Goal: Task Accomplishment & Management: Use online tool/utility

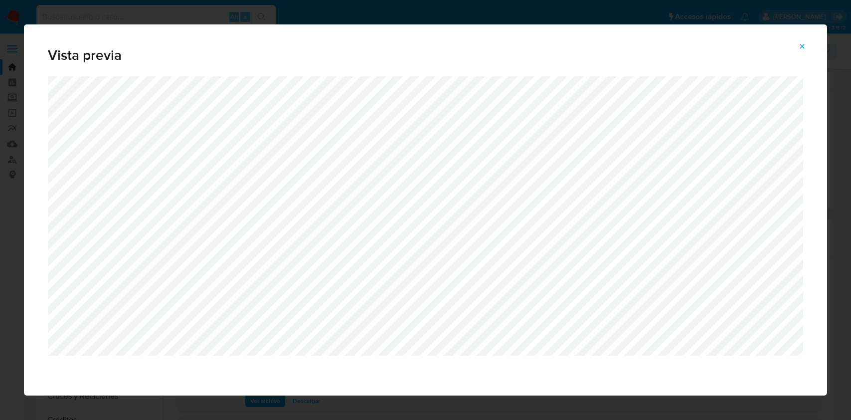
select select "10"
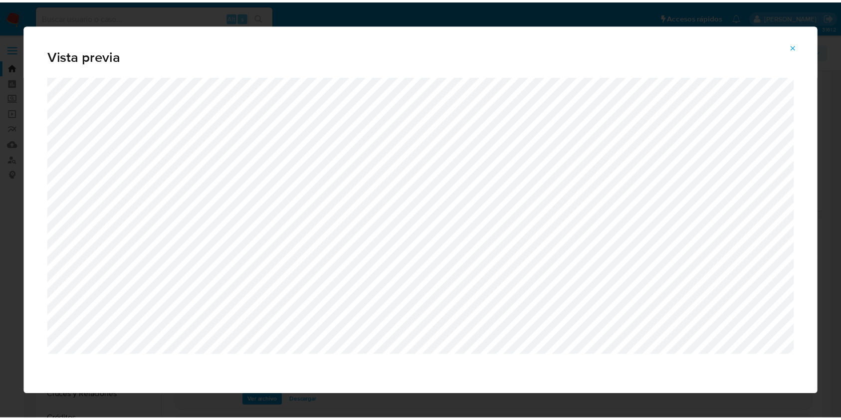
scroll to position [144, 0]
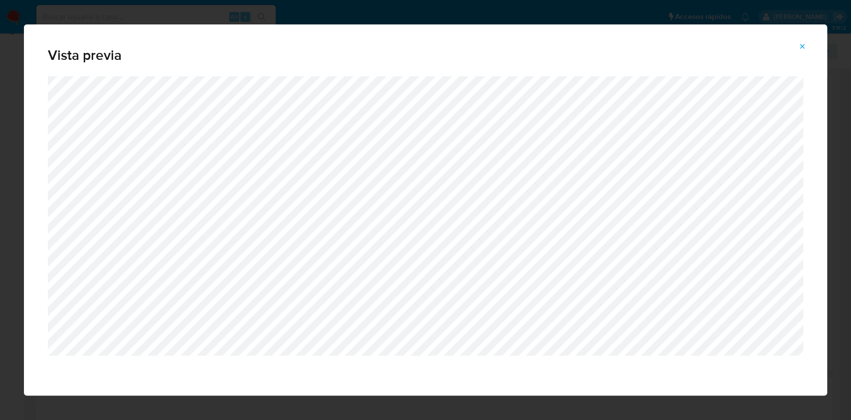
click at [801, 51] on span "Attachment preview" at bounding box center [803, 46] width 8 height 14
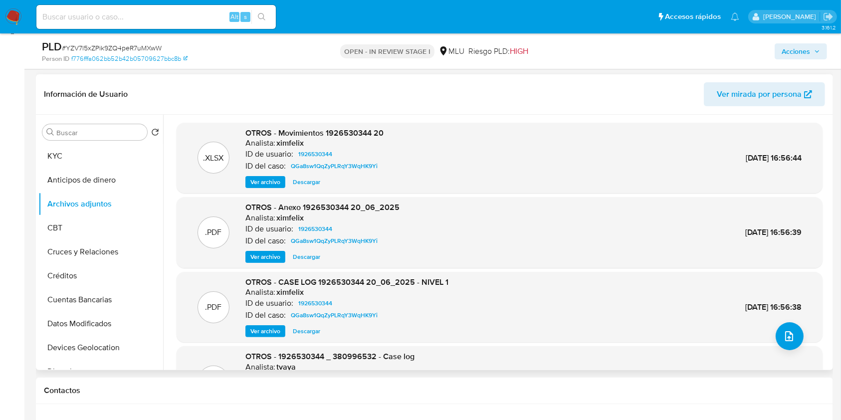
click at [264, 334] on span "Ver archivo" at bounding box center [265, 331] width 30 height 10
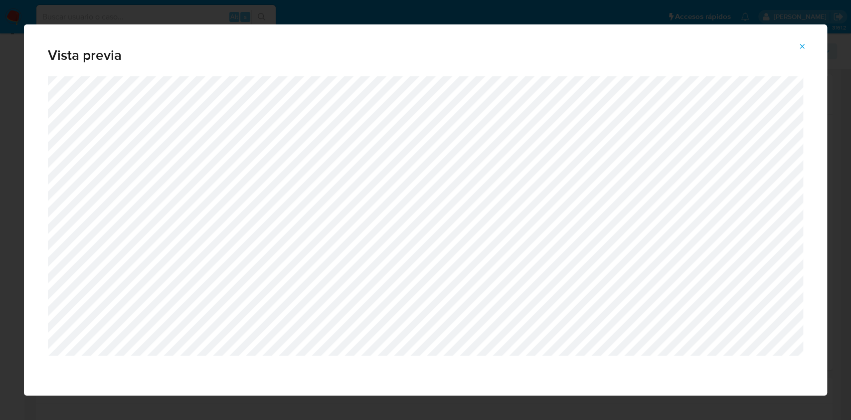
click at [803, 49] on icon "Attachment preview" at bounding box center [803, 46] width 8 height 8
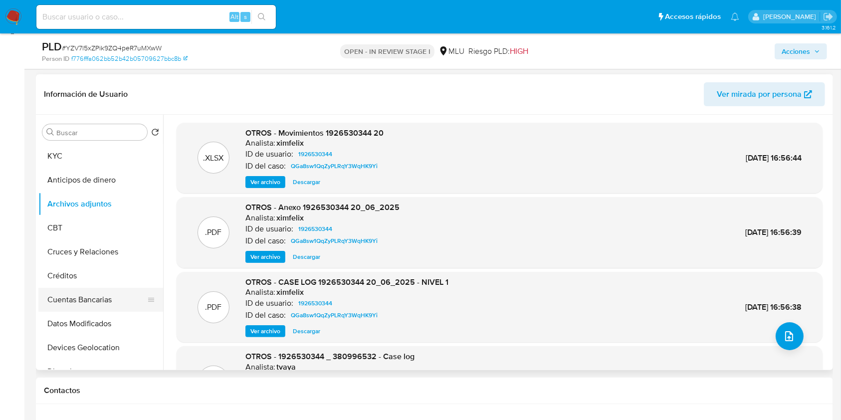
click at [105, 299] on button "Cuentas Bancarias" at bounding box center [96, 300] width 117 height 24
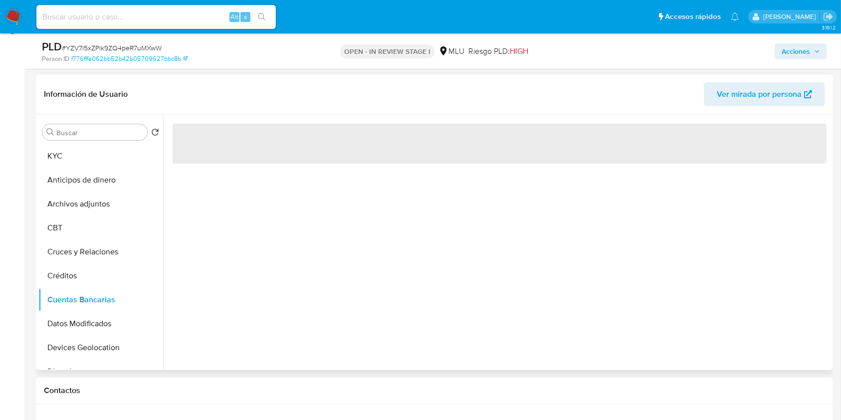
click at [368, 285] on div "‌" at bounding box center [496, 242] width 667 height 255
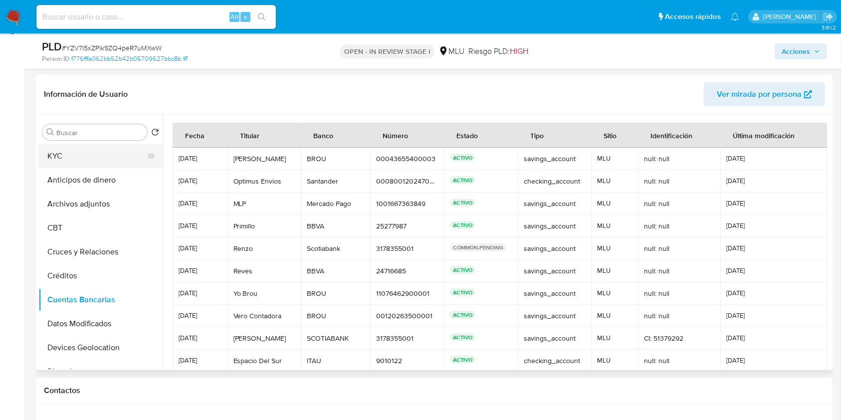
click at [104, 157] on button "KYC" at bounding box center [96, 156] width 117 height 24
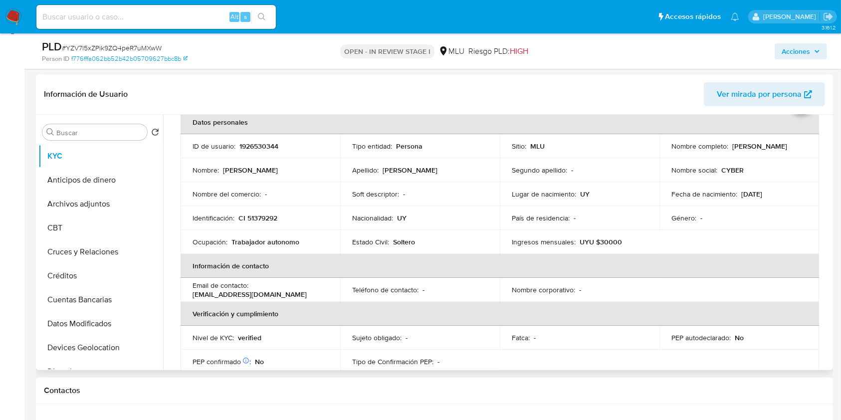
scroll to position [54, 0]
drag, startPoint x: 826, startPoint y: 184, endPoint x: 827, endPoint y: 262, distance: 78.3
click at [827, 262] on div "Usuario KYC Status Actualizado hace 8 días Creado: 31/07/2024 16:19:11 Actualiz…" at bounding box center [496, 242] width 667 height 255
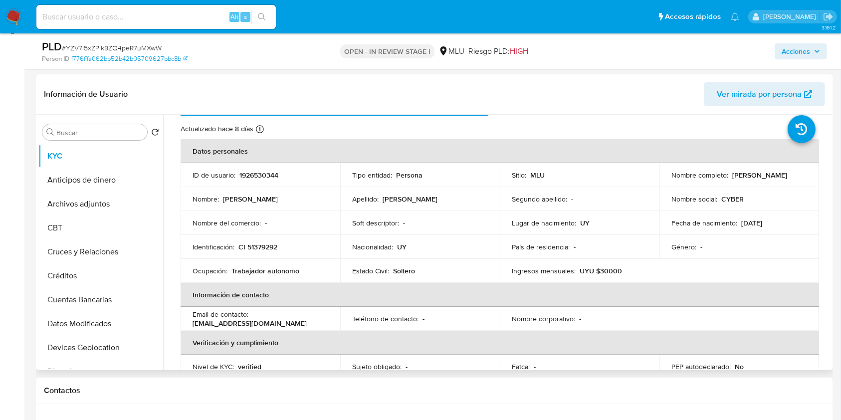
scroll to position [20, 0]
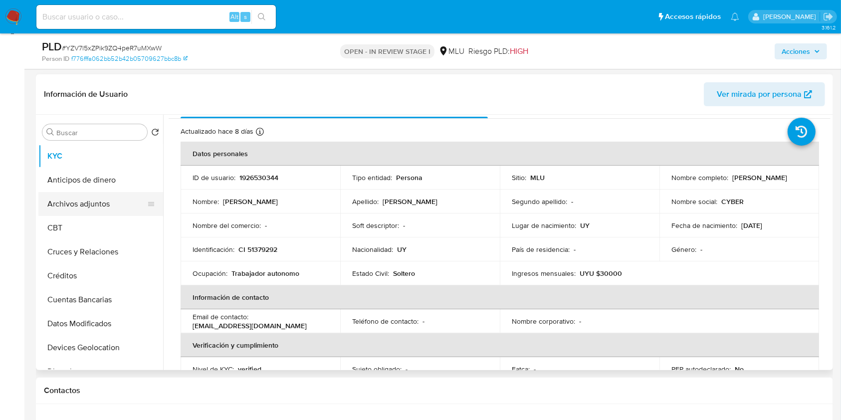
click at [98, 202] on button "Archivos adjuntos" at bounding box center [96, 204] width 117 height 24
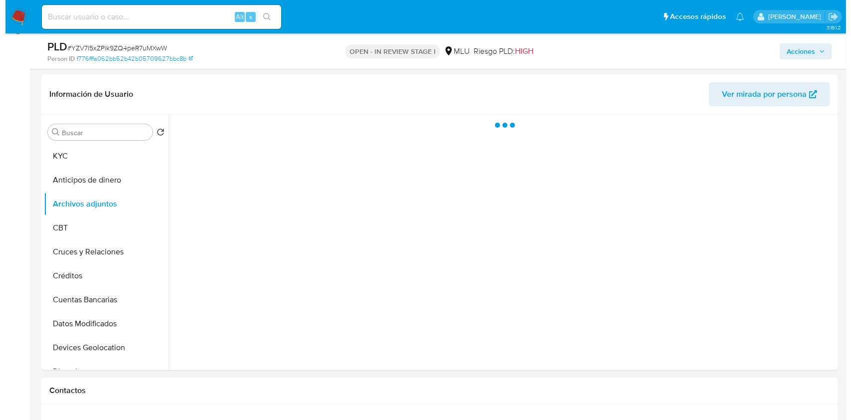
scroll to position [0, 0]
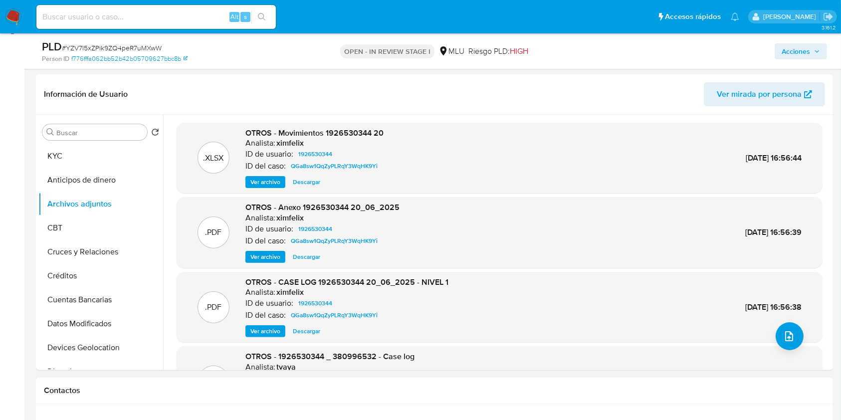
click at [640, 397] on div "Contactos" at bounding box center [434, 391] width 797 height 26
click at [795, 331] on button "upload-file" at bounding box center [790, 336] width 28 height 28
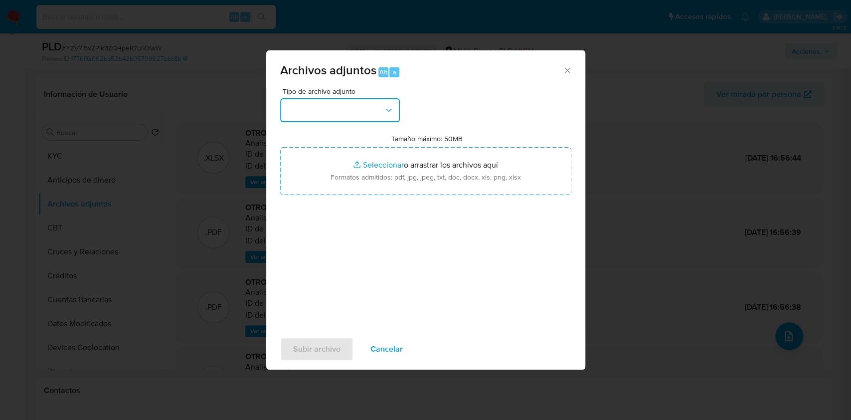
click at [335, 101] on button "button" at bounding box center [340, 110] width 120 height 24
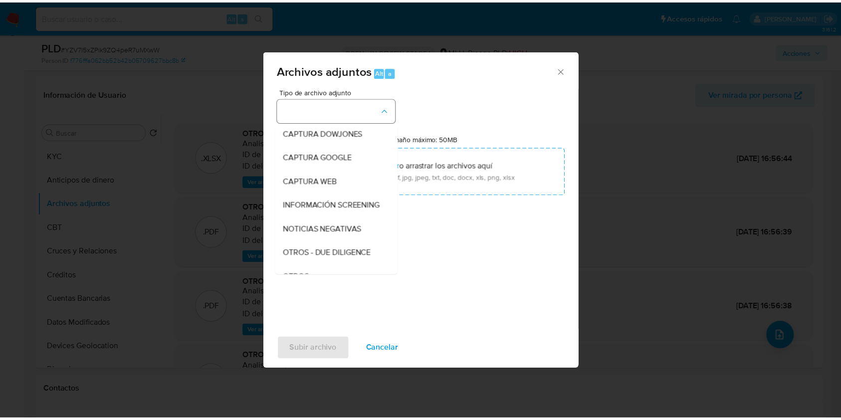
scroll to position [52, 0]
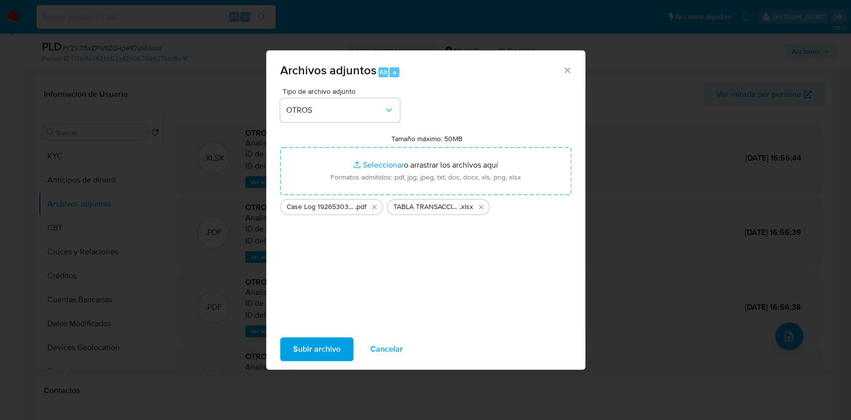
click at [293, 356] on span "Subir archivo" at bounding box center [316, 349] width 47 height 22
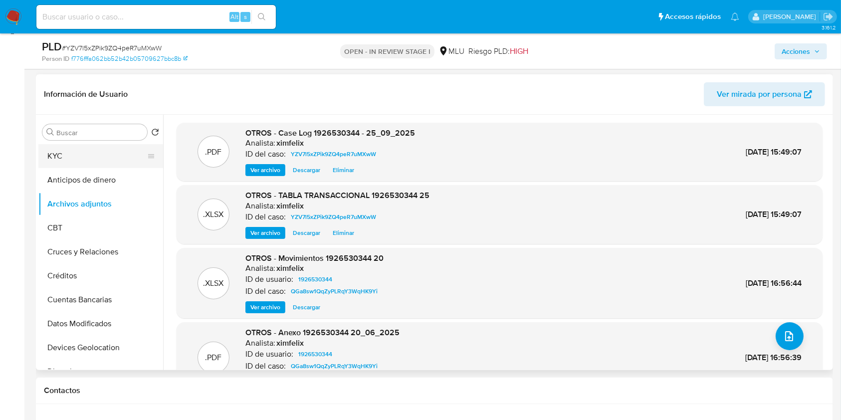
click at [93, 159] on button "KYC" at bounding box center [96, 156] width 117 height 24
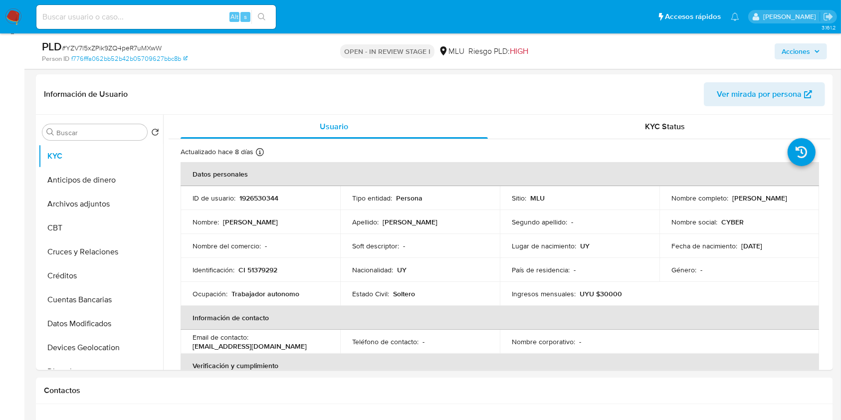
click at [790, 53] on span "Acciones" at bounding box center [796, 51] width 28 height 16
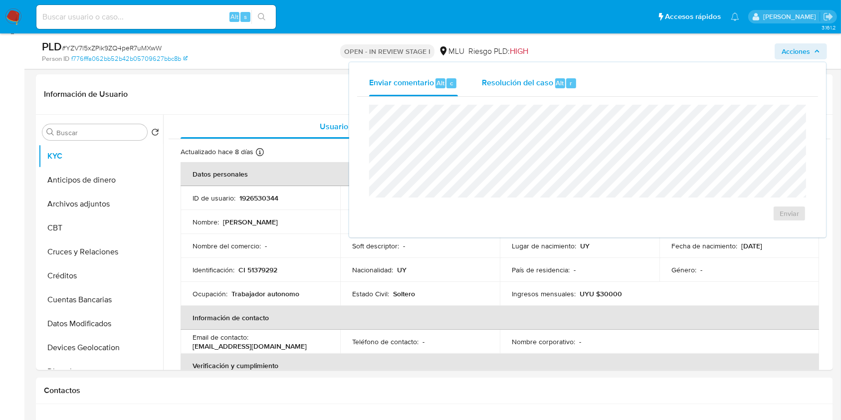
click at [500, 83] on span "Resolución del caso" at bounding box center [517, 82] width 71 height 11
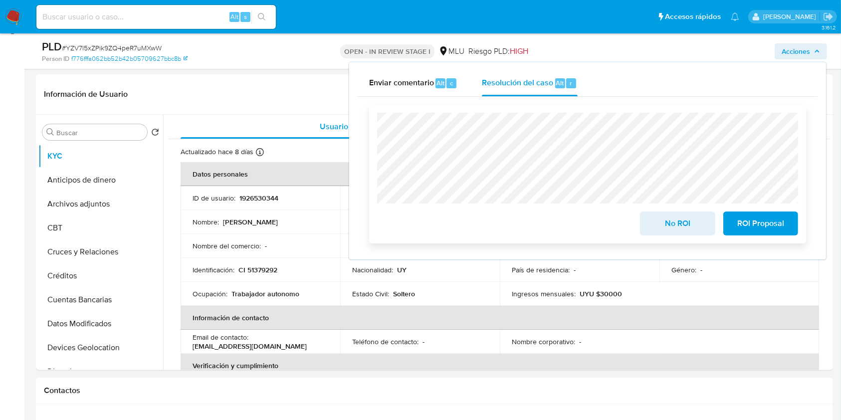
click at [680, 221] on span "No ROI" at bounding box center [677, 223] width 49 height 22
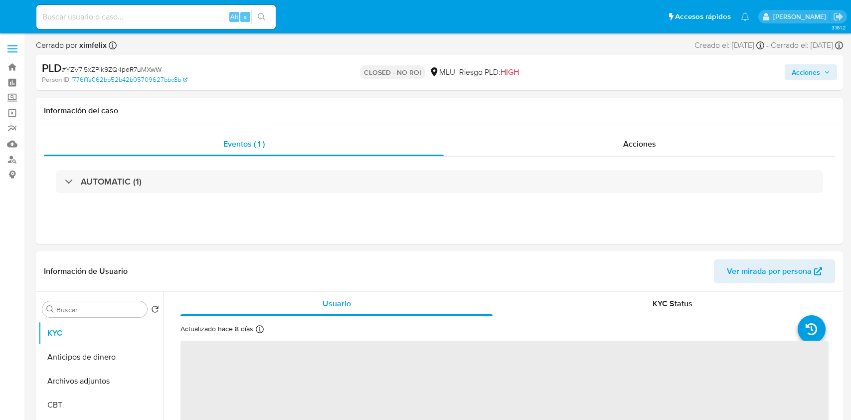
select select "10"
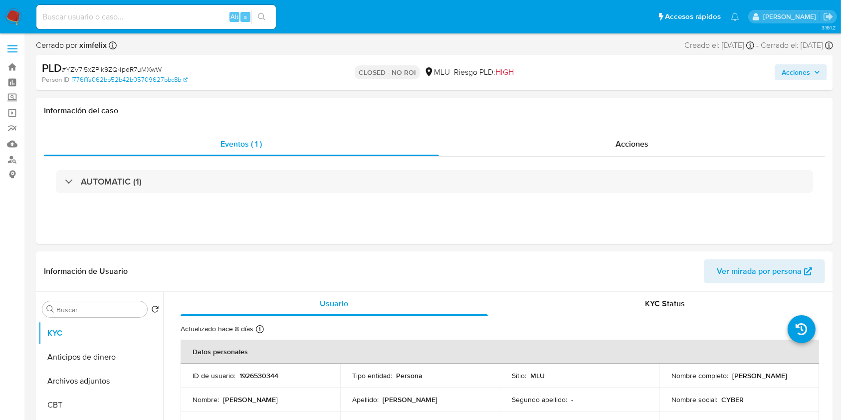
click at [133, 24] on div "Alt s" at bounding box center [155, 17] width 239 height 24
click at [134, 22] on input at bounding box center [155, 16] width 239 height 13
paste input "vn08IoLvlLRRqMhJOtPV4WkZ"
type input "vn08IoLvlLRRqMhJOtPV4WkZ"
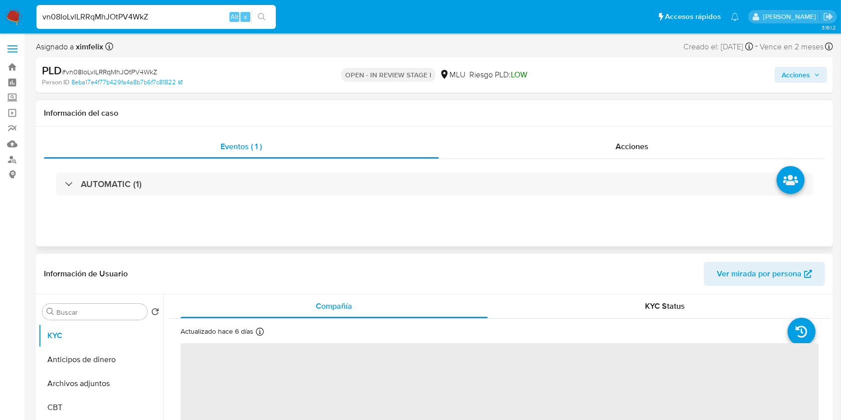
select select "10"
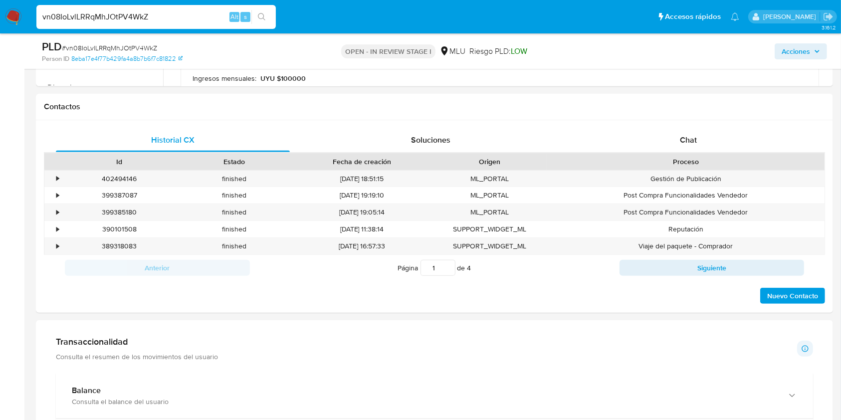
scroll to position [408, 0]
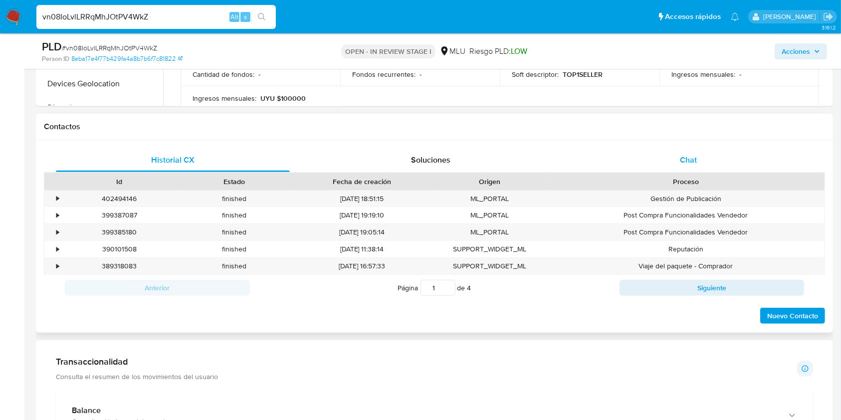
click at [701, 162] on div "Chat" at bounding box center [689, 160] width 234 height 24
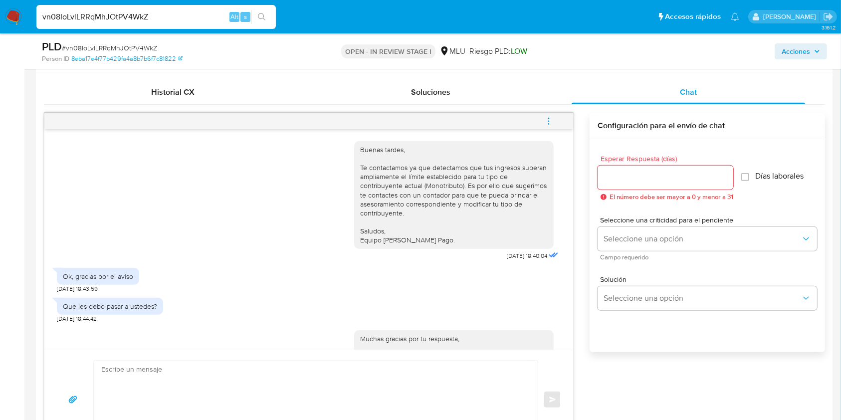
scroll to position [427, 0]
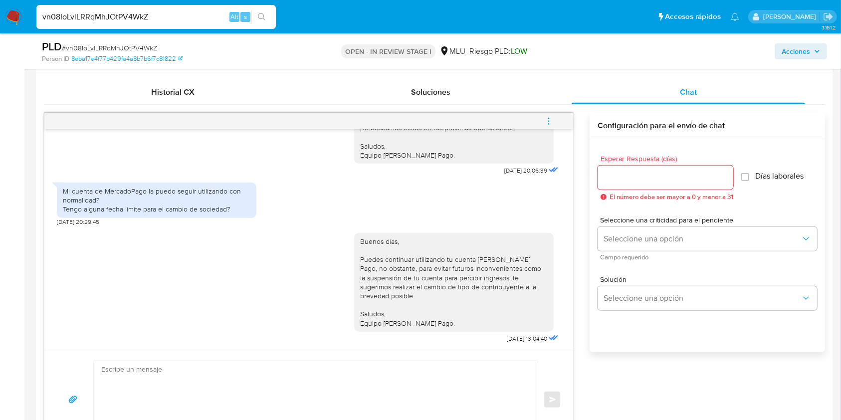
click at [547, 119] on icon "menu-action" at bounding box center [548, 121] width 9 height 9
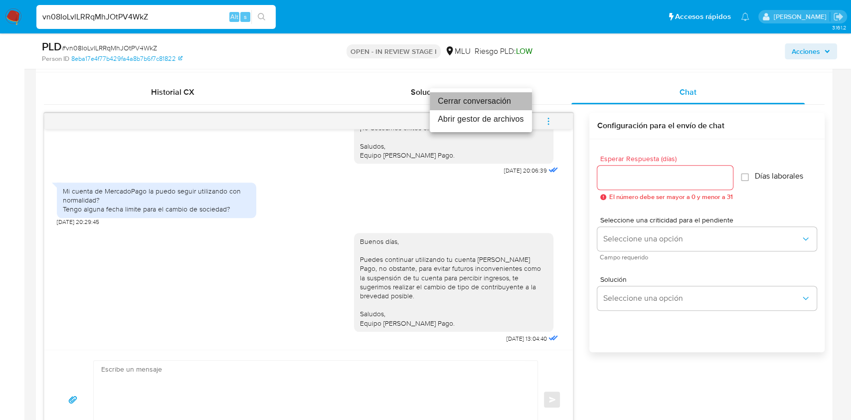
click at [478, 95] on li "Cerrar conversación" at bounding box center [481, 101] width 102 height 18
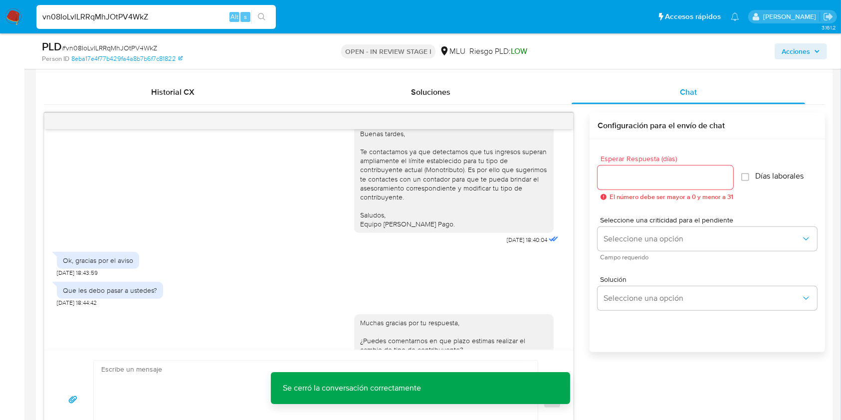
scroll to position [0, 0]
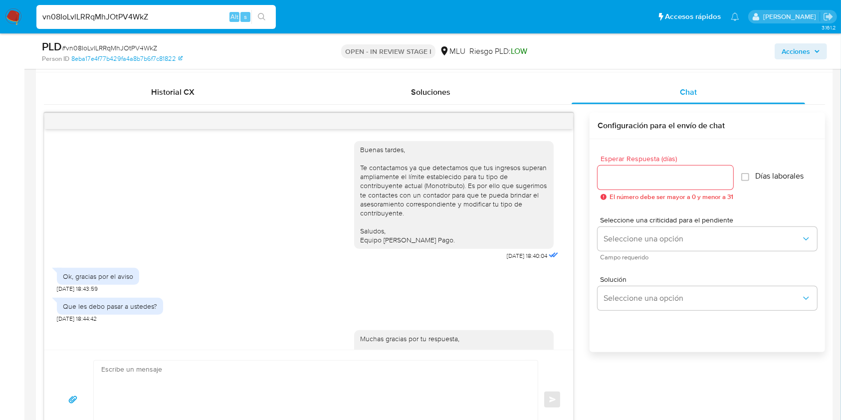
click at [419, 384] on textarea at bounding box center [313, 400] width 424 height 78
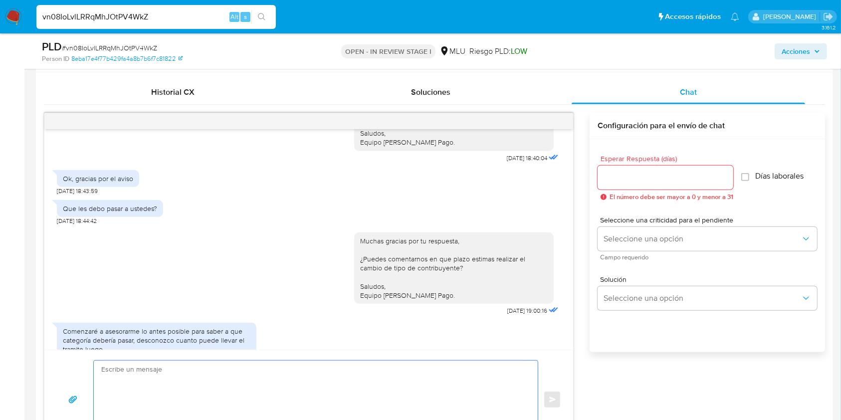
scroll to position [123, 0]
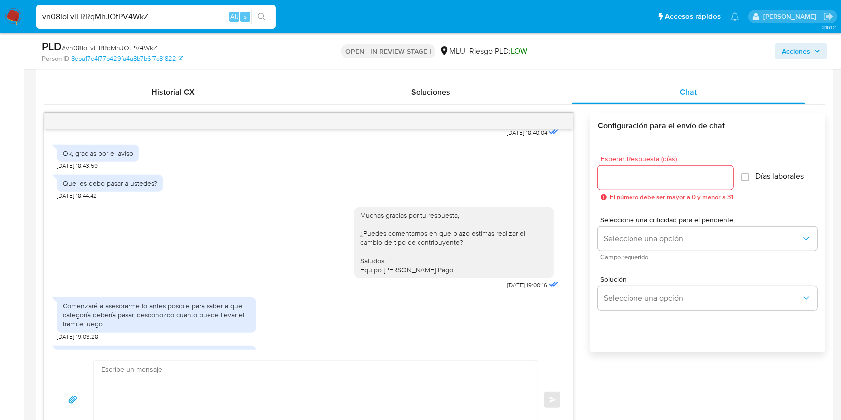
click at [188, 251] on div "Muchas gracias por tu respuesta, ¿Puedes comentarnos en que plazo estimas reali…" at bounding box center [309, 246] width 504 height 93
click at [190, 277] on div "Muchas gracias por tu respuesta, ¿Puedes comentarnos en que plazo estimas reali…" at bounding box center [309, 246] width 504 height 93
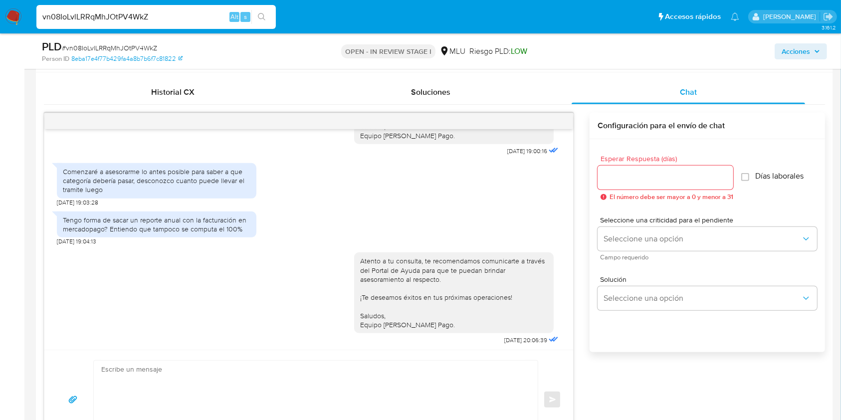
scroll to position [262, 0]
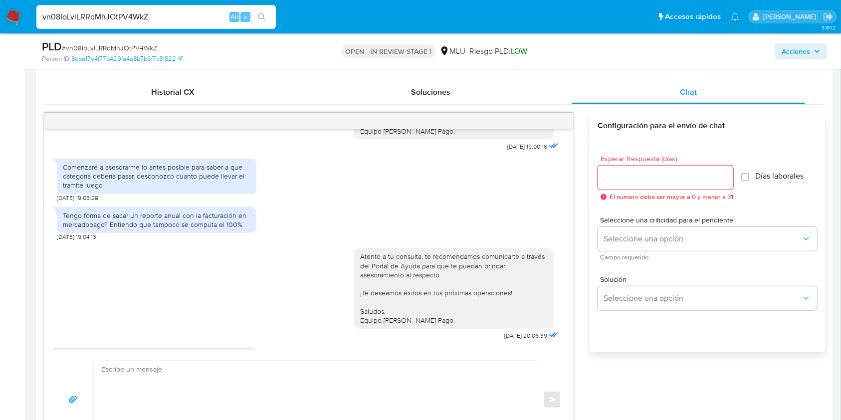
click at [487, 327] on div "Atento a tu consulta, te recomendamos comunicarte a través del Portal de Ayuda …" at bounding box center [454, 288] width 200 height 81
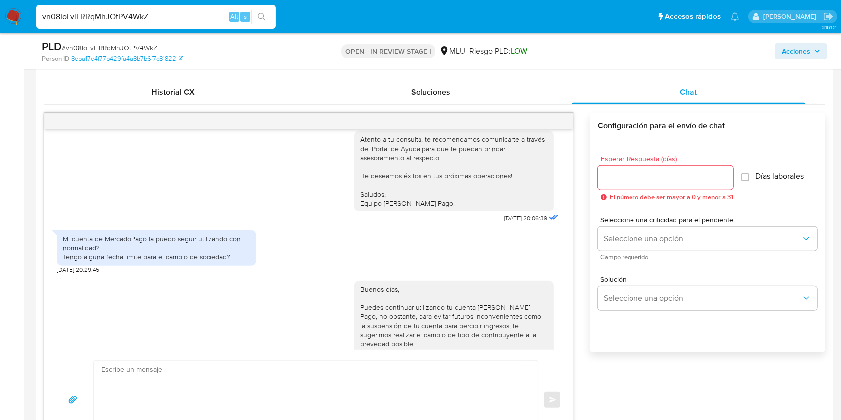
scroll to position [366, 0]
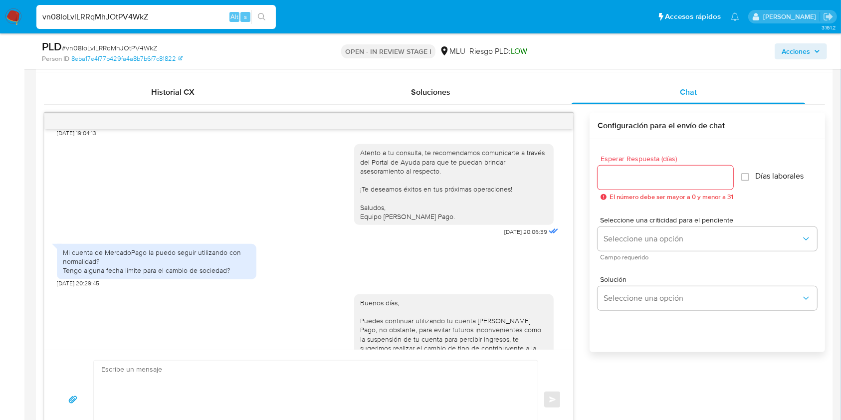
click at [319, 324] on div "Buenos días, Puedes continuar utilizando tu cuenta de Mercado Pago, no obstante…" at bounding box center [309, 347] width 504 height 120
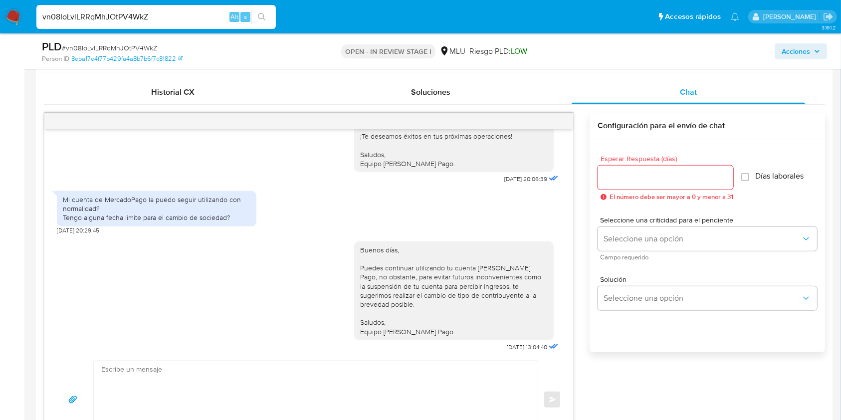
scroll to position [427, 0]
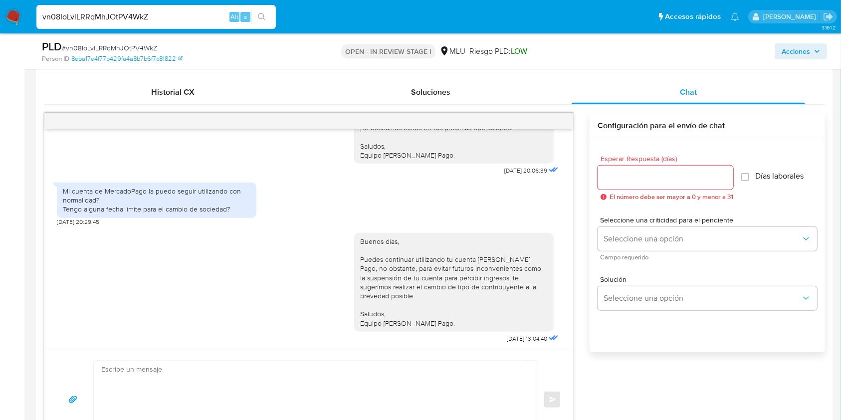
click at [362, 311] on div "Buenos días, Puedes continuar utilizando tu cuenta de Mercado Pago, no obstante…" at bounding box center [454, 282] width 188 height 91
click at [216, 280] on div "Buenos días, Puedes continuar utilizando tu cuenta de Mercado Pago, no obstante…" at bounding box center [309, 286] width 504 height 120
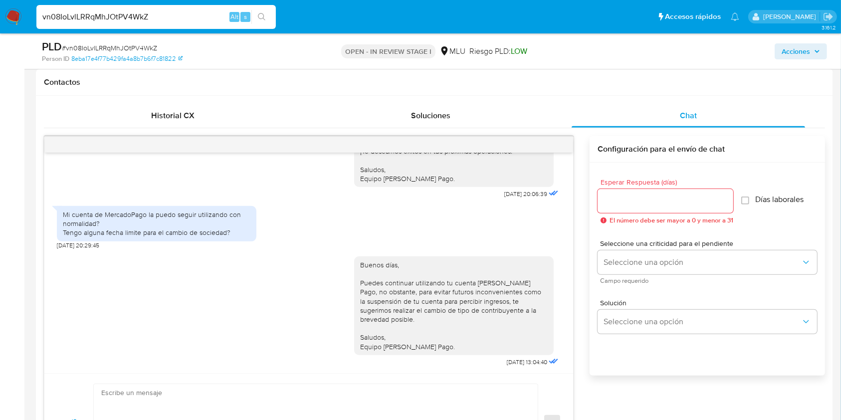
scroll to position [456, 0]
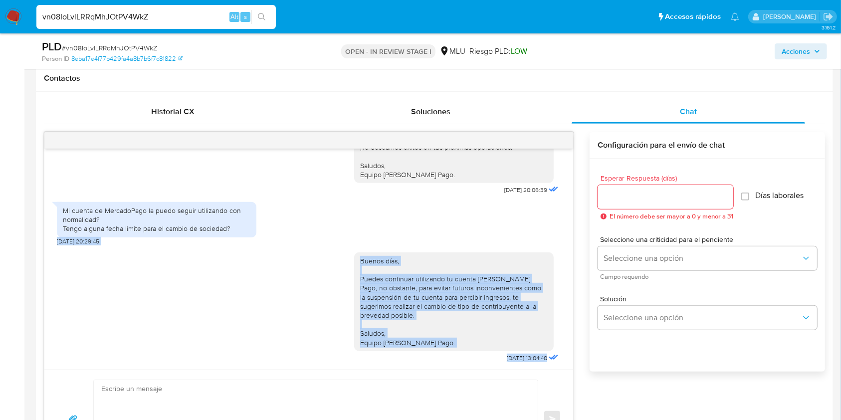
drag, startPoint x: 573, startPoint y: 332, endPoint x: 572, endPoint y: 232, distance: 99.8
click at [572, 232] on div "Buenas tardes, Te contactamos ya que detectamos que tus ingresos superan amplia…" at bounding box center [308, 259] width 529 height 220
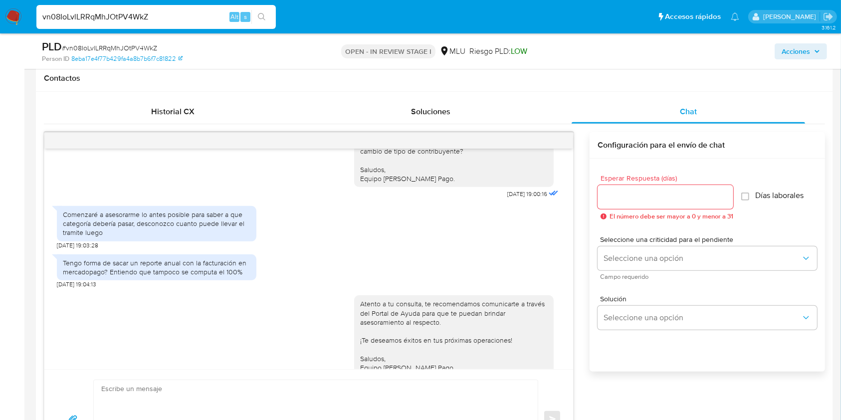
scroll to position [237, 0]
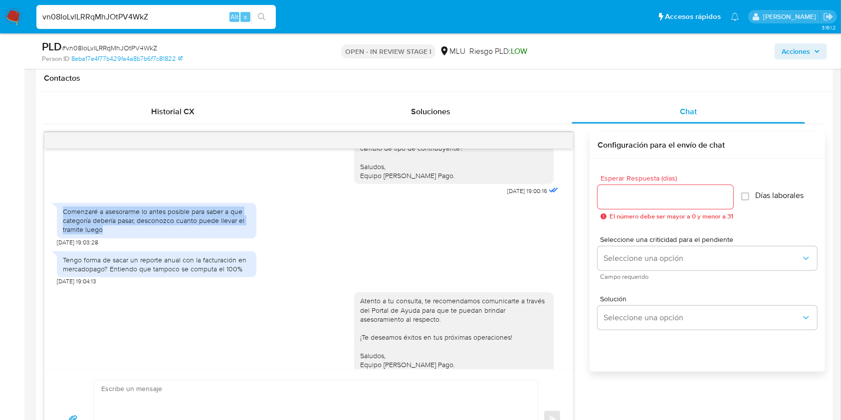
drag, startPoint x: 123, startPoint y: 234, endPoint x: 57, endPoint y: 210, distance: 70.1
click at [57, 210] on div "Comenzaré a asesorarme lo antes posible para saber a que categoría debería pasa…" at bounding box center [157, 220] width 200 height 35
copy div "Comenzaré a asesorarme lo antes posible para saber a que categoría debería pasa…"
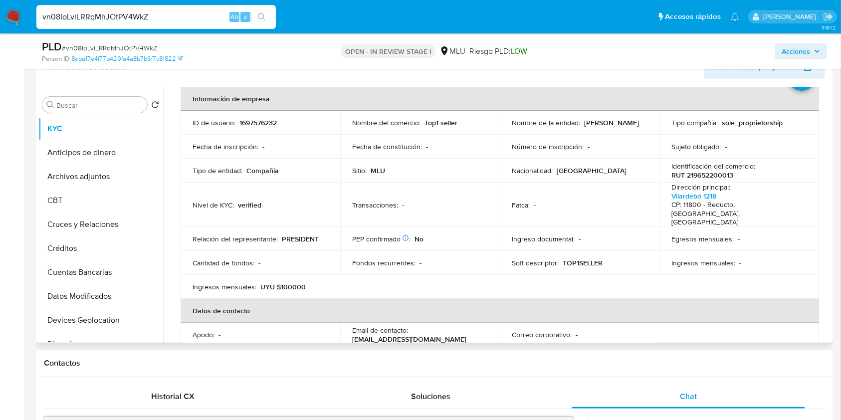
scroll to position [56, 0]
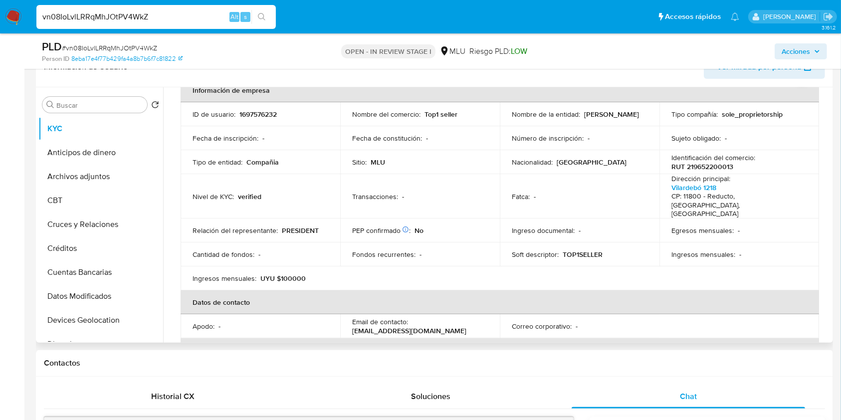
click at [773, 312] on table "Información de empresa ID de usuario : 1697576232 Nombre del comercio : Top1 se…" at bounding box center [500, 278] width 638 height 400
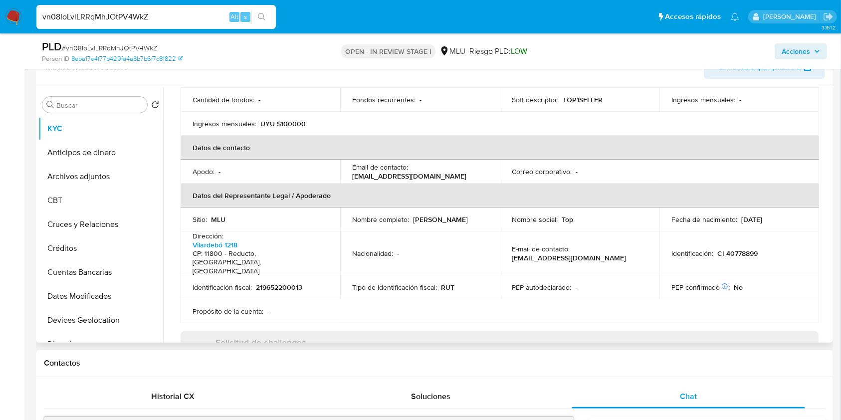
scroll to position [192, 0]
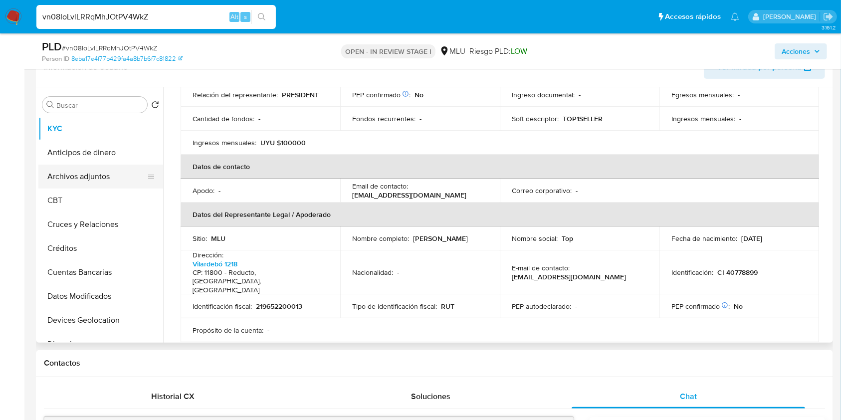
click at [108, 169] on button "Archivos adjuntos" at bounding box center [96, 177] width 117 height 24
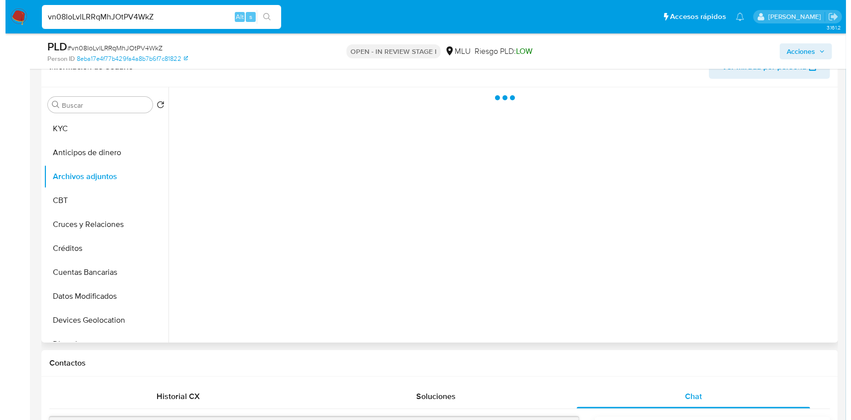
scroll to position [0, 0]
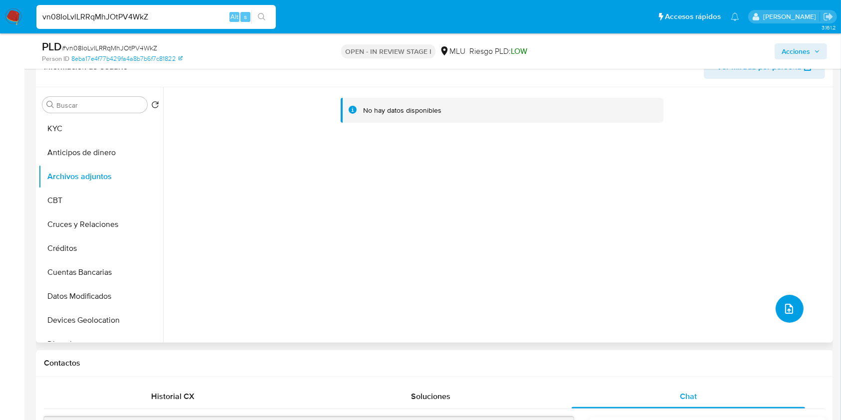
click at [793, 309] on button "upload-file" at bounding box center [790, 309] width 28 height 28
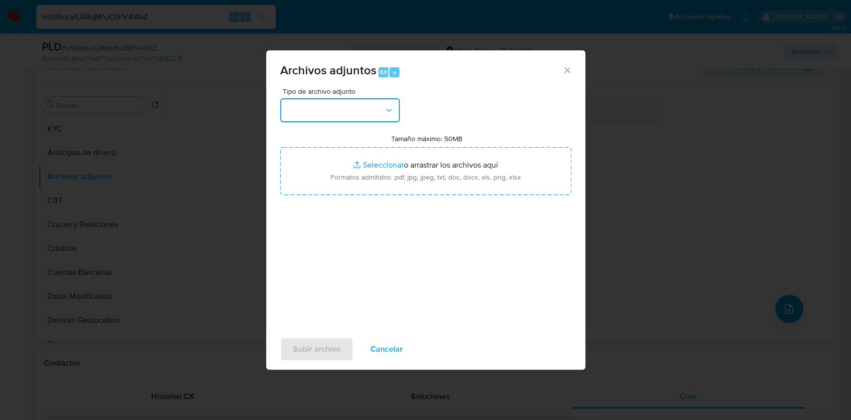
click at [357, 110] on button "button" at bounding box center [340, 110] width 120 height 24
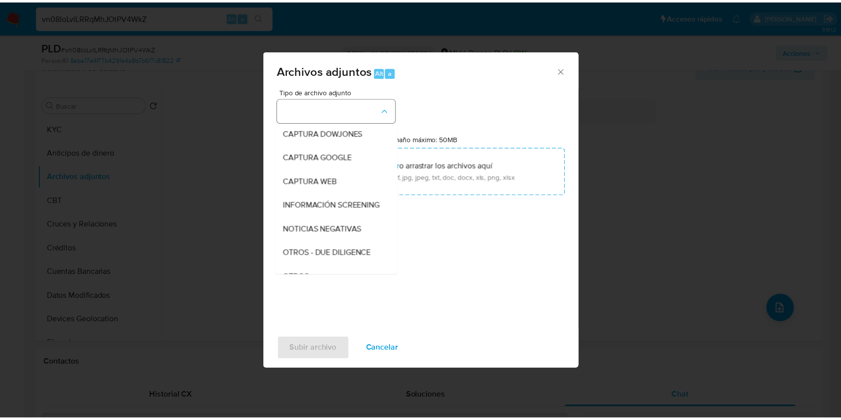
scroll to position [52, 0]
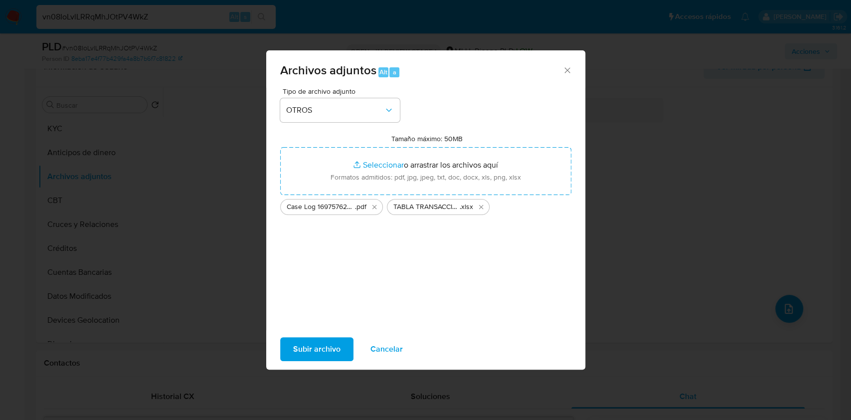
click at [322, 349] on span "Subir archivo" at bounding box center [316, 349] width 47 height 22
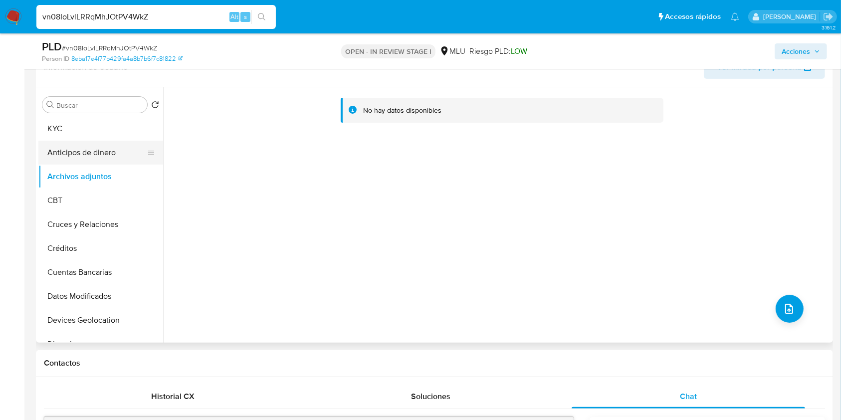
click at [108, 141] on button "Anticipos de dinero" at bounding box center [96, 153] width 117 height 24
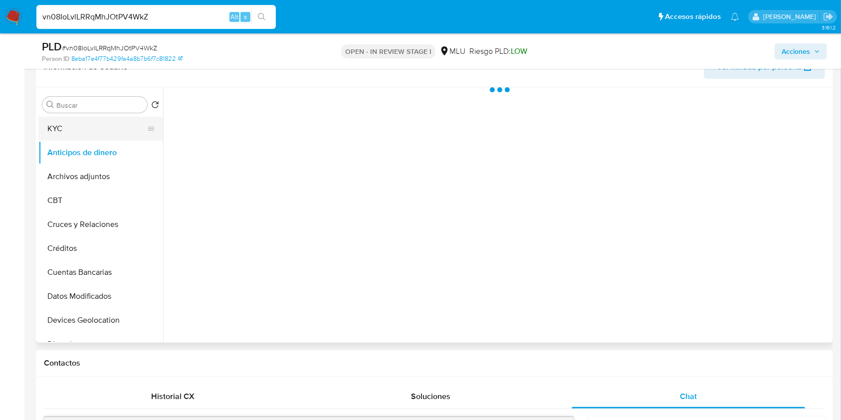
click at [97, 129] on button "KYC" at bounding box center [96, 129] width 117 height 24
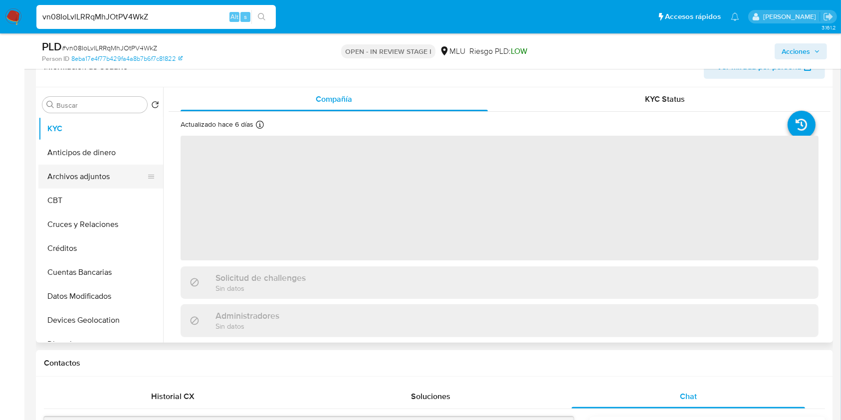
click at [95, 179] on button "Archivos adjuntos" at bounding box center [96, 177] width 117 height 24
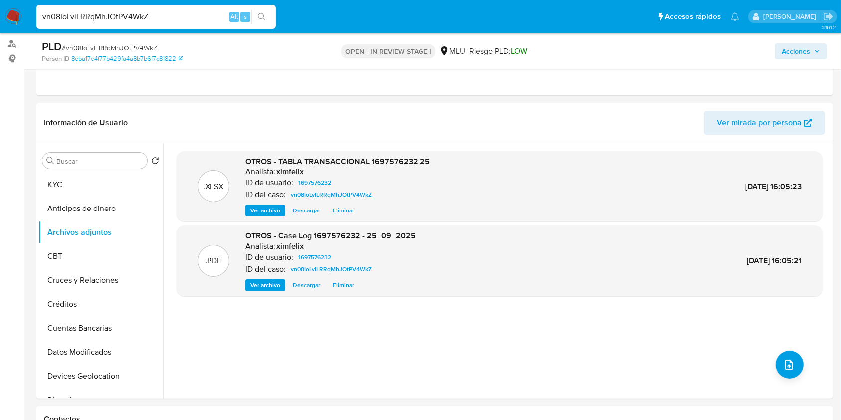
scroll to position [110, 0]
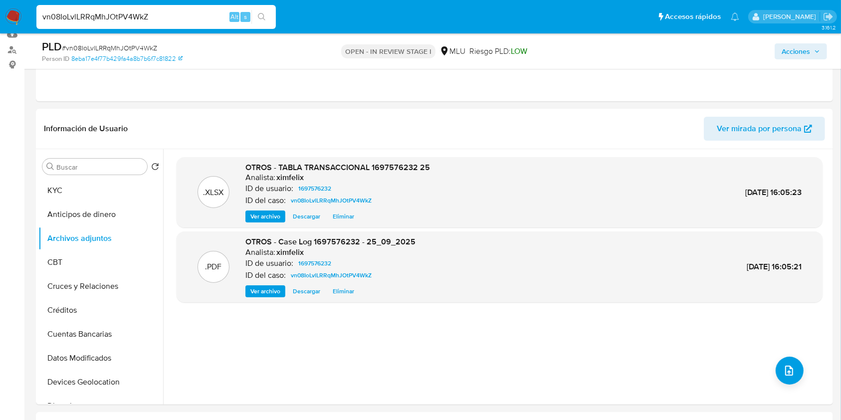
click at [798, 45] on span "Acciones" at bounding box center [796, 51] width 28 height 16
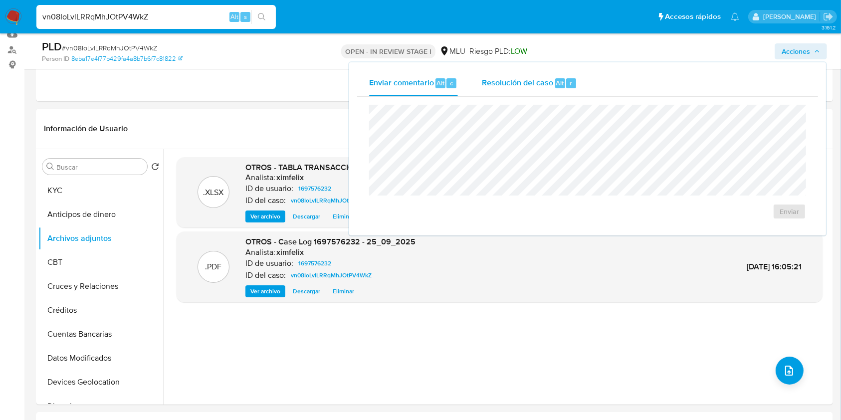
click at [543, 85] on span "Resolución del caso" at bounding box center [517, 82] width 71 height 11
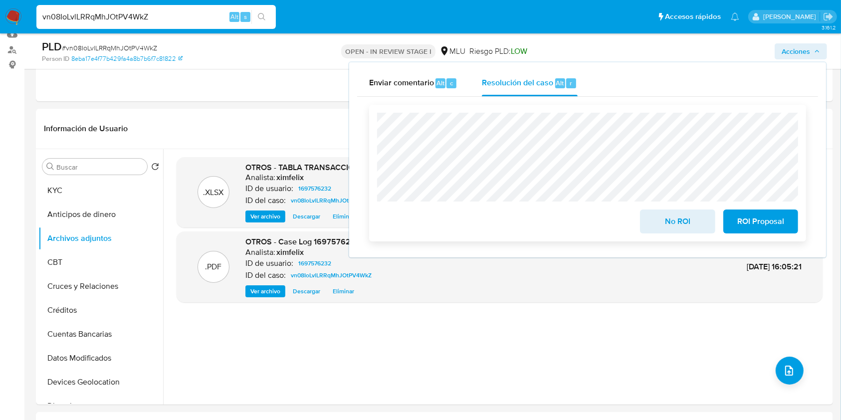
click at [666, 220] on span "No ROI" at bounding box center [677, 221] width 49 height 22
click at [366, 145] on div "Cierre de caso No ROI ROI Proposal" at bounding box center [587, 173] width 461 height 153
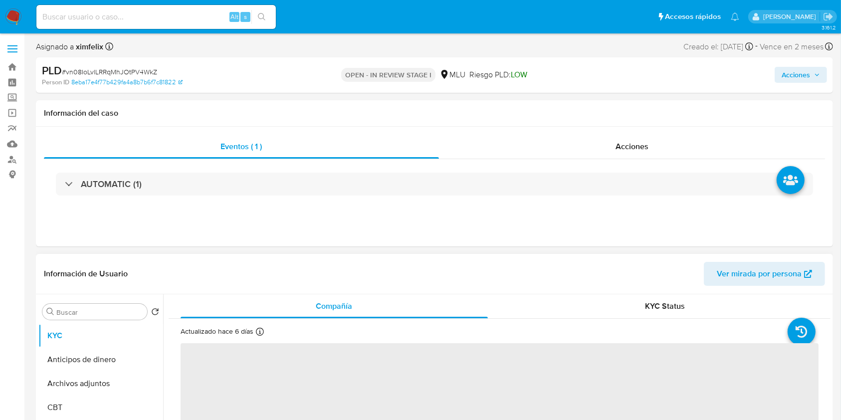
select select "10"
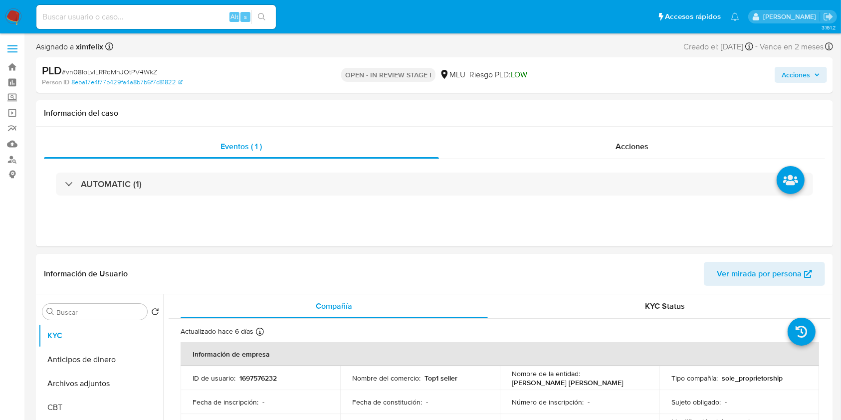
click at [802, 74] on span "Acciones" at bounding box center [796, 75] width 28 height 16
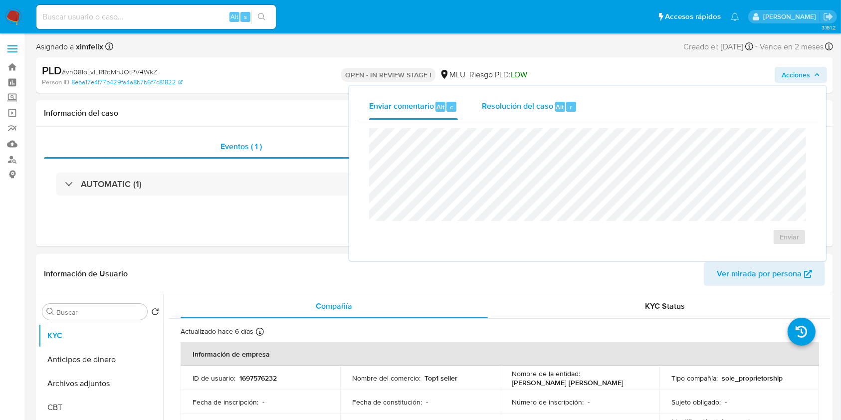
click at [541, 113] on div "Resolución del caso Alt r" at bounding box center [529, 107] width 95 height 26
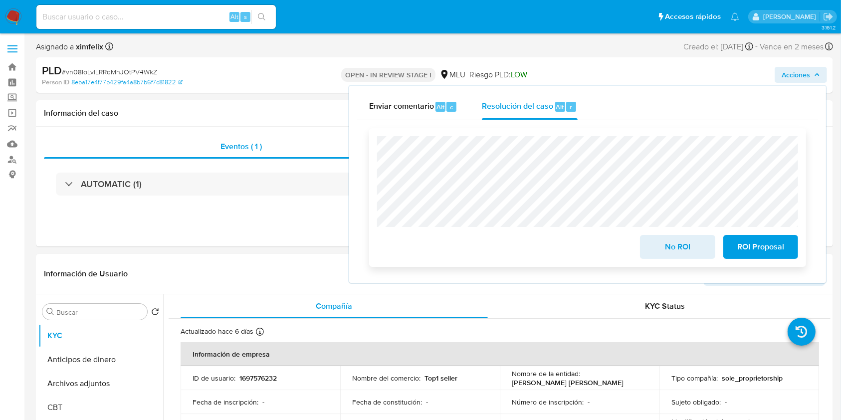
click at [687, 253] on span "No ROI" at bounding box center [677, 247] width 49 height 22
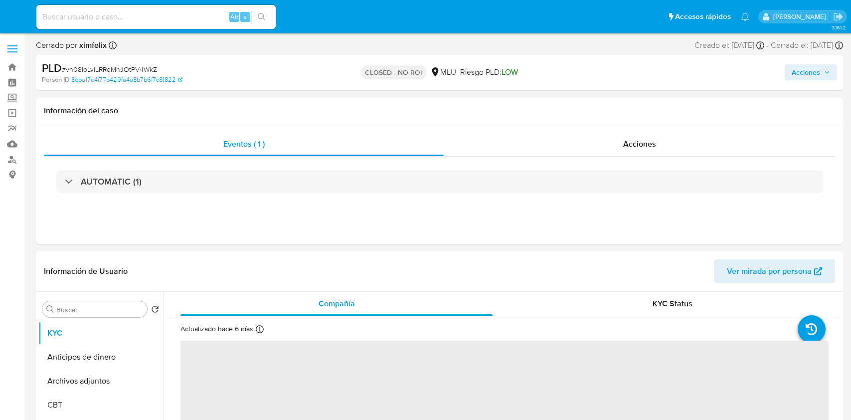
select select "10"
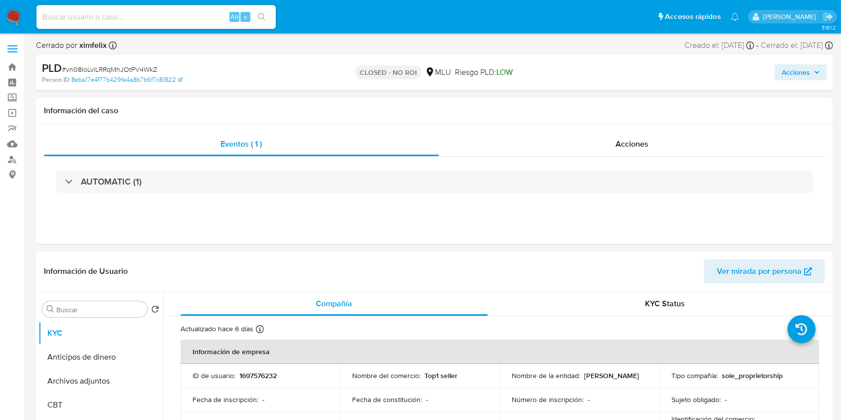
click at [179, 13] on input at bounding box center [155, 16] width 239 height 13
paste input "Hdb5qabocYICAnmaDfoXGdNN"
type input "Hdb5qabocYICAnmaDfoXGdNN"
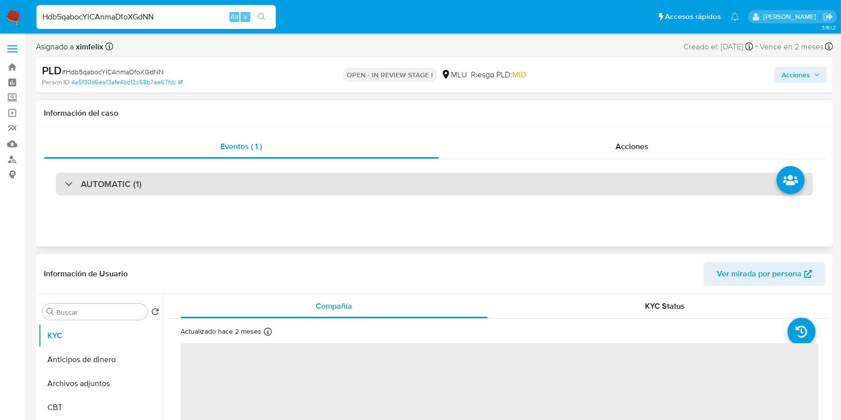
select select "10"
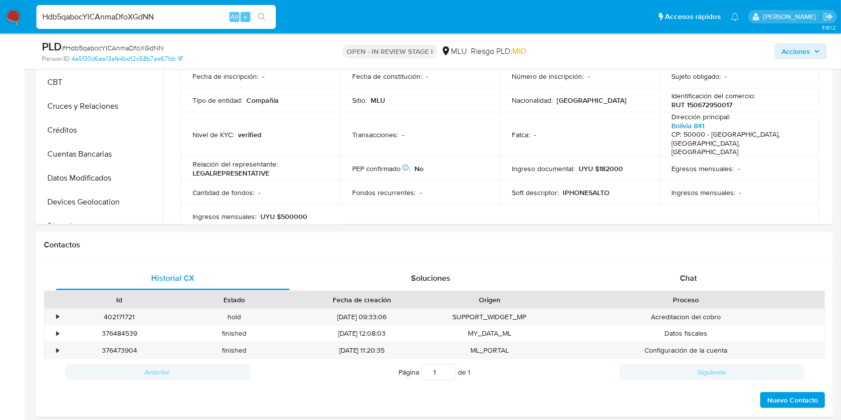
scroll to position [309, 0]
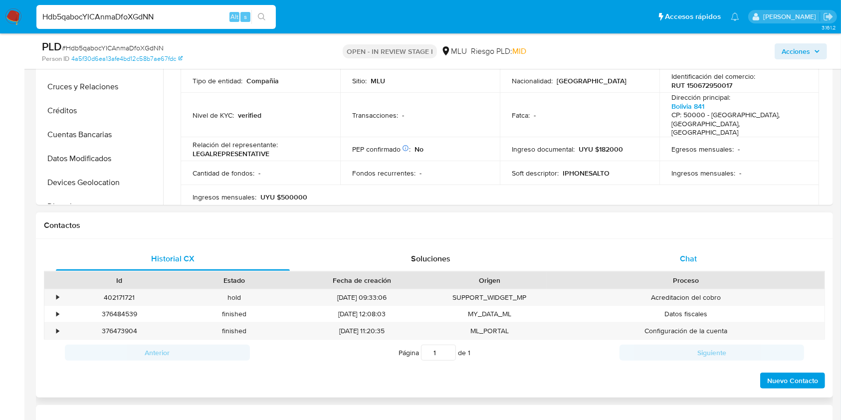
click at [687, 247] on div "Chat" at bounding box center [689, 259] width 234 height 24
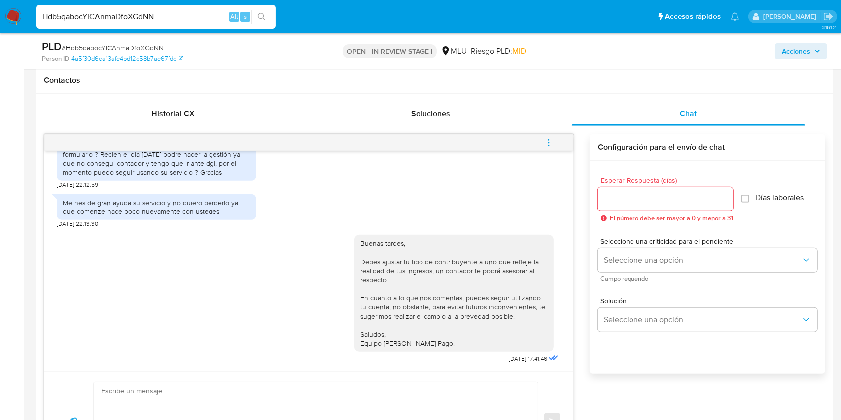
scroll to position [474, 0]
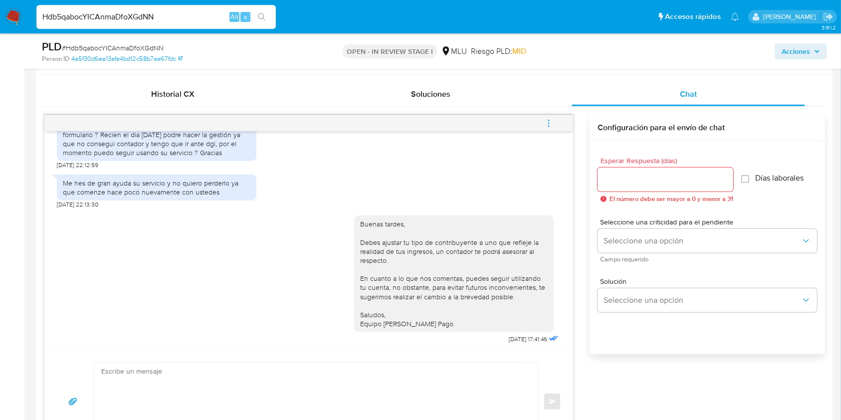
click at [117, 12] on input "Hdb5qabocYICAnmaDfoXGdNN" at bounding box center [155, 16] width 239 height 13
paste input "LOs4i9YKb1YnrQLUd49rPXwr"
type input "LOs4i9YKb1YnrQLUd49rPXwr"
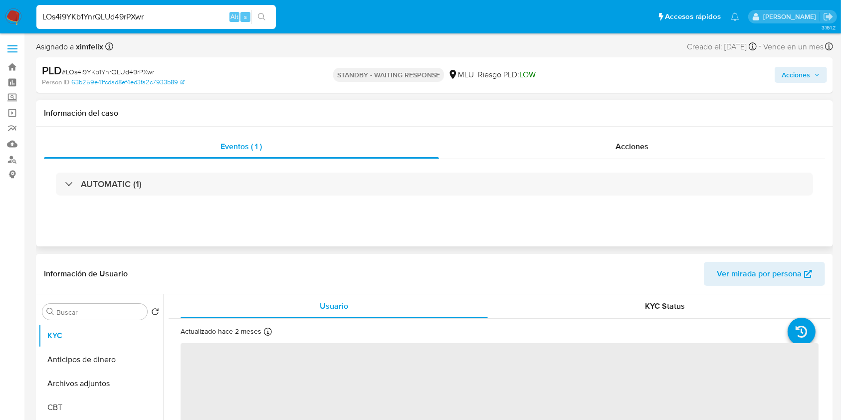
select select "10"
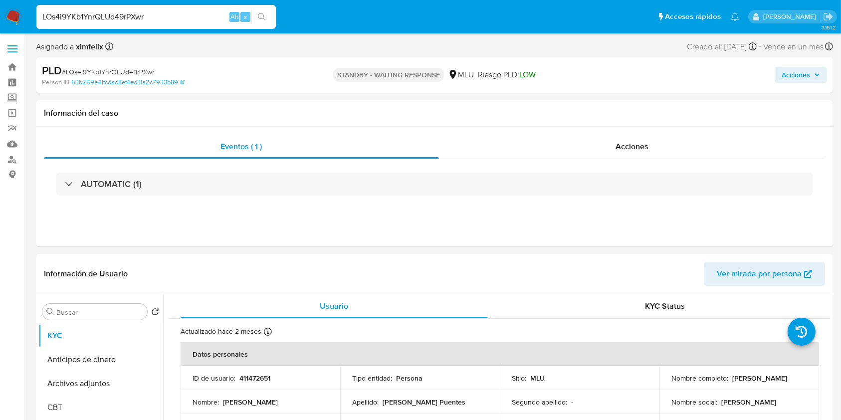
drag, startPoint x: 154, startPoint y: 13, endPoint x: 30, endPoint y: 18, distance: 123.8
click at [30, 18] on nav "Pausado Ver notificaciones LOs4i9YKb1YnrQLUd49rPXwr Alt s Accesos rápidos Presi…" at bounding box center [420, 16] width 841 height 33
paste input "Ok64Cvf3RQmnhSRZ4xxTfnEd"
type input "Ok64Cvf3RQmnhSRZ4xxTfnEd"
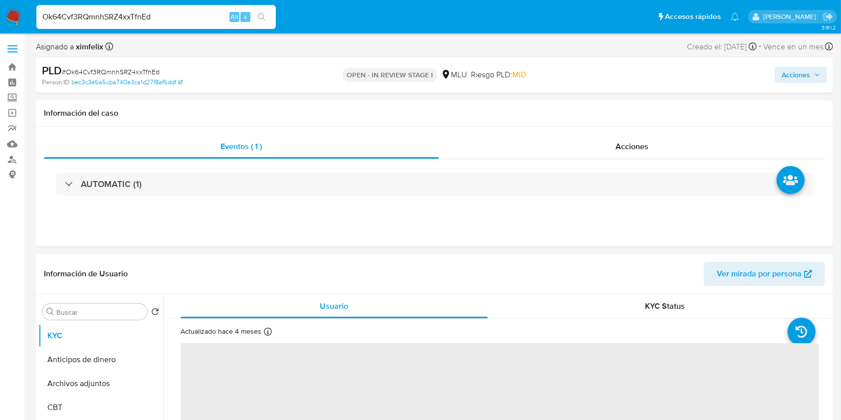
select select "10"
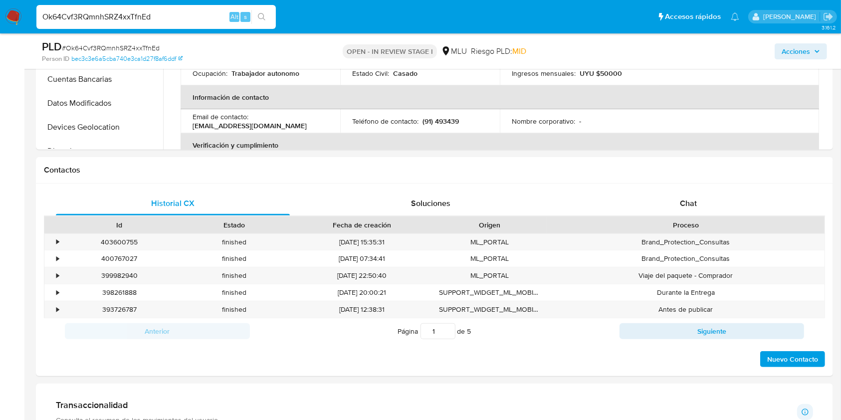
scroll to position [356, 0]
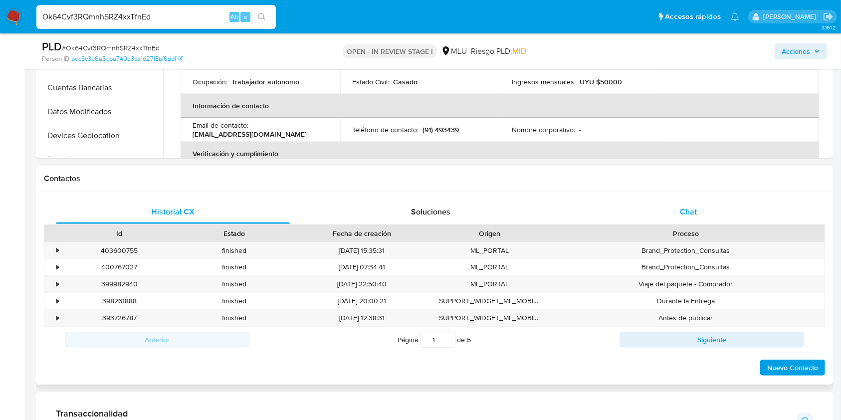
click at [666, 214] on div "Chat" at bounding box center [689, 212] width 234 height 24
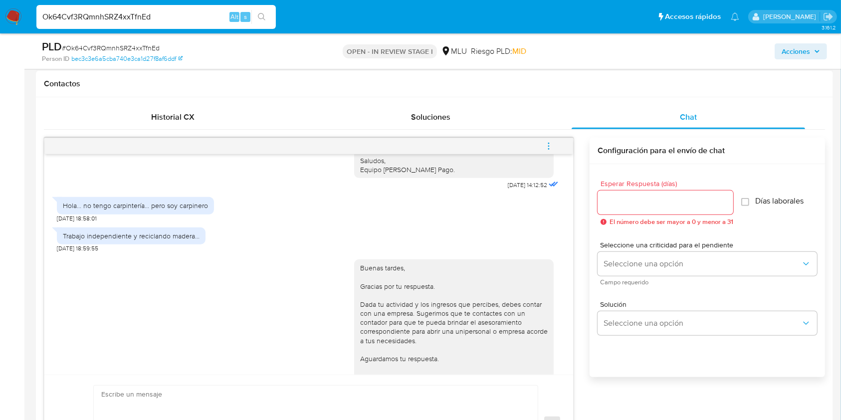
scroll to position [117, 0]
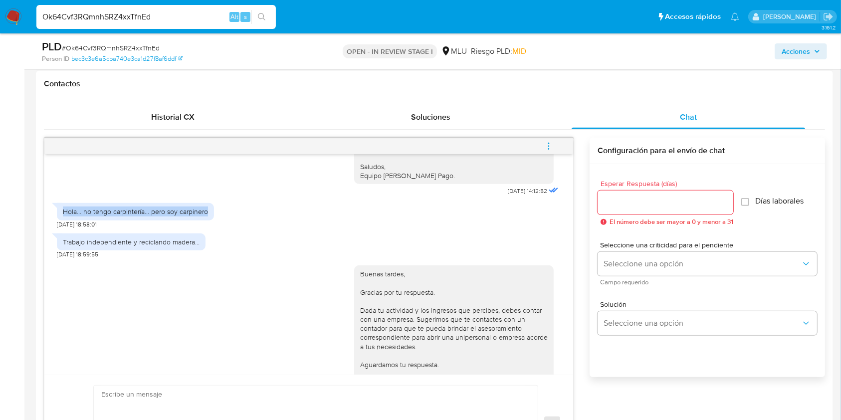
drag, startPoint x: 208, startPoint y: 207, endPoint x: 50, endPoint y: 205, distance: 158.6
click at [50, 205] on div "Buenos días Andrés, En instancia de contacto anterior nos comentaste que eras c…" at bounding box center [308, 264] width 529 height 220
copy div "Hola... no tengo carpintería... pero soy carpinero"
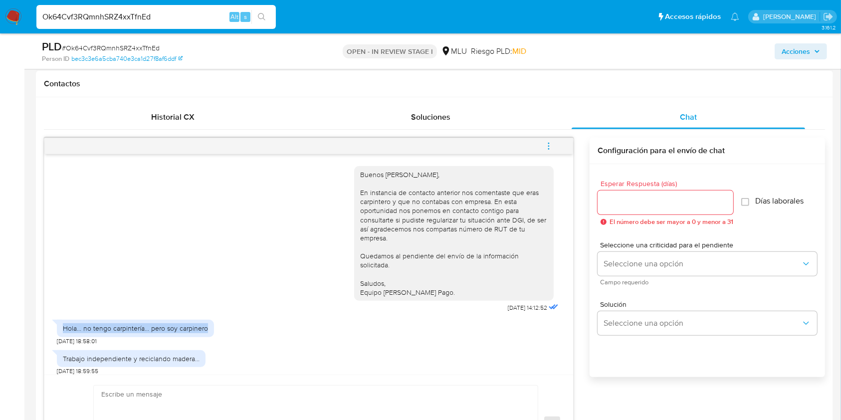
copy div "Hola... no tengo carpintería... pero soy carpinero"
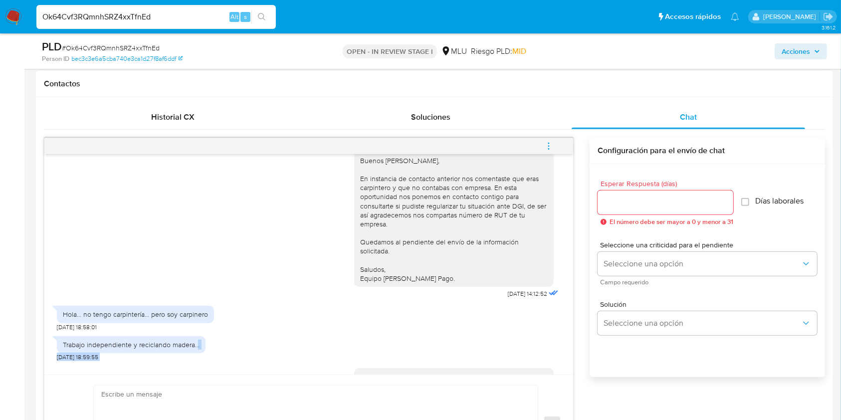
scroll to position [42, 0]
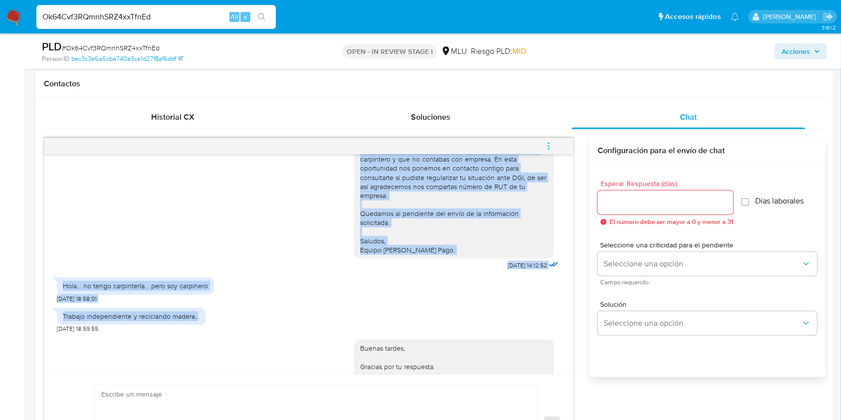
drag, startPoint x: 197, startPoint y: 357, endPoint x: 40, endPoint y: 318, distance: 161.0
click at [40, 318] on div "Historial CX Soluciones Chat Id Estado Fecha de creación Origen Proceso • 40360…" at bounding box center [434, 290] width 797 height 386
copy div "Buenos días Andrés, En instancia de contacto anterior nos comentaste que eras c…"
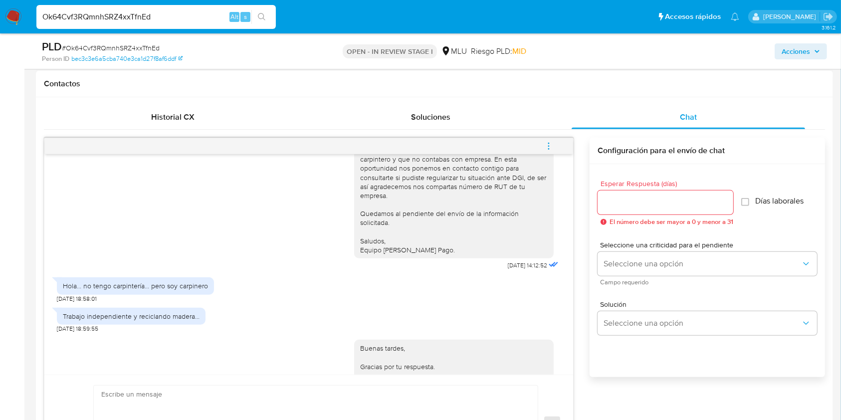
click at [207, 318] on div "Trabajo independiente y reciclando madera... 03/10/2025 18:59:55" at bounding box center [309, 318] width 504 height 30
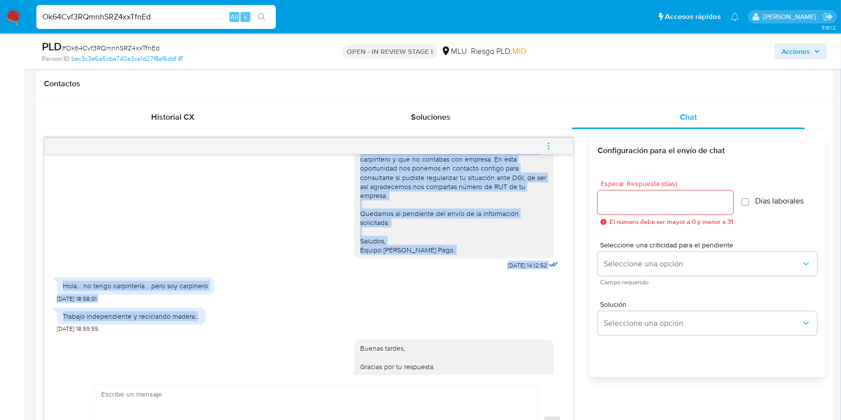
drag, startPoint x: 196, startPoint y: 316, endPoint x: 41, endPoint y: 314, distance: 154.6
click at [41, 314] on div "Historial CX Soluciones Chat Id Estado Fecha de creación Origen Proceso • 40360…" at bounding box center [434, 290] width 797 height 386
click at [59, 315] on div "Trabajo independiente y reciclando madera..." at bounding box center [131, 316] width 149 height 17
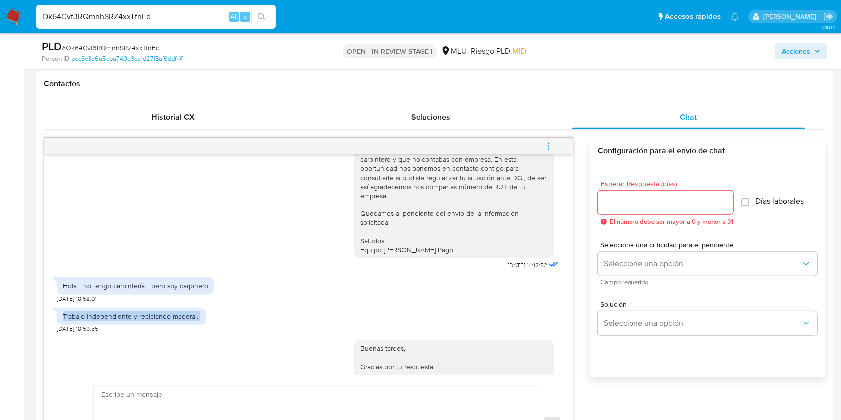
drag, startPoint x: 59, startPoint y: 315, endPoint x: 201, endPoint y: 319, distance: 142.2
click at [201, 319] on div "Trabajo independiente y reciclando madera..." at bounding box center [131, 316] width 149 height 17
copy div "Trabajo independiente y reciclando madera..."
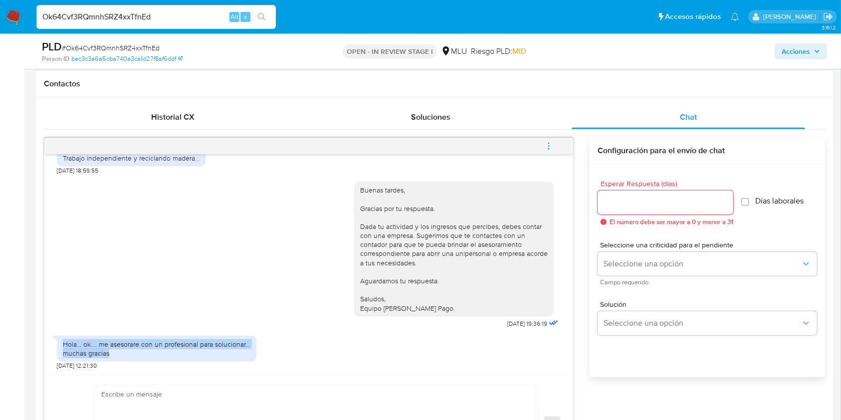
drag, startPoint x: 116, startPoint y: 355, endPoint x: 54, endPoint y: 341, distance: 63.0
click at [57, 341] on div "Hola... ok.... me asesorare con un profesional para solucionar... muchas gracias" at bounding box center [157, 349] width 200 height 26
copy div "Hola... ok.... me asesorare con un profesional para solucionar... muchas gracias"
click at [548, 147] on icon "menu-action" at bounding box center [548, 146] width 9 height 9
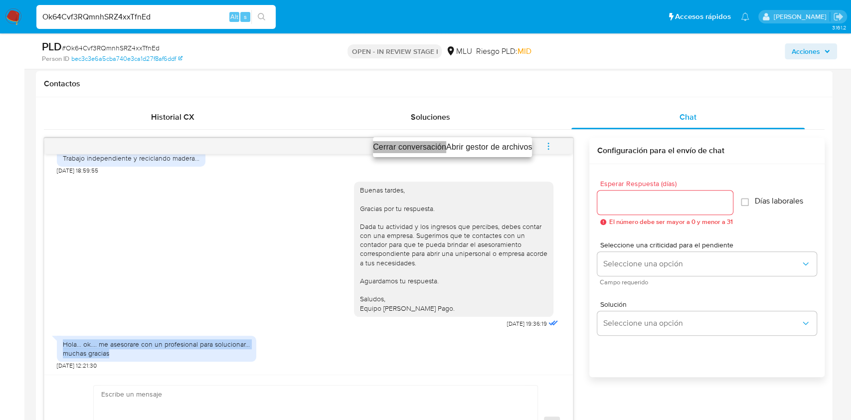
click at [408, 142] on li "Cerrar conversación" at bounding box center [409, 147] width 73 height 12
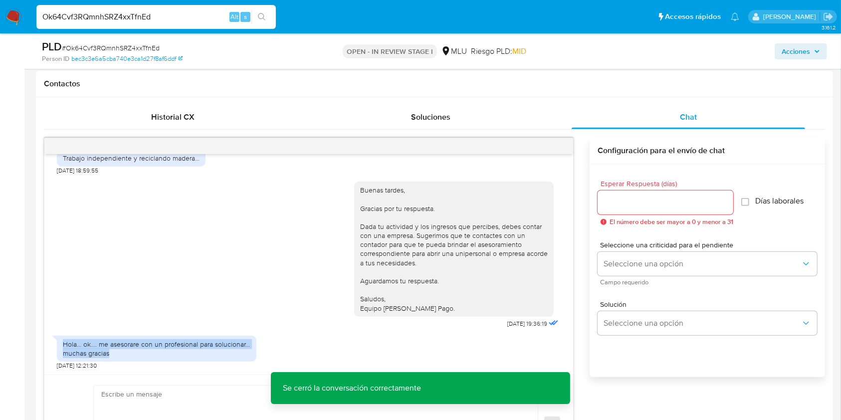
scroll to position [0, 0]
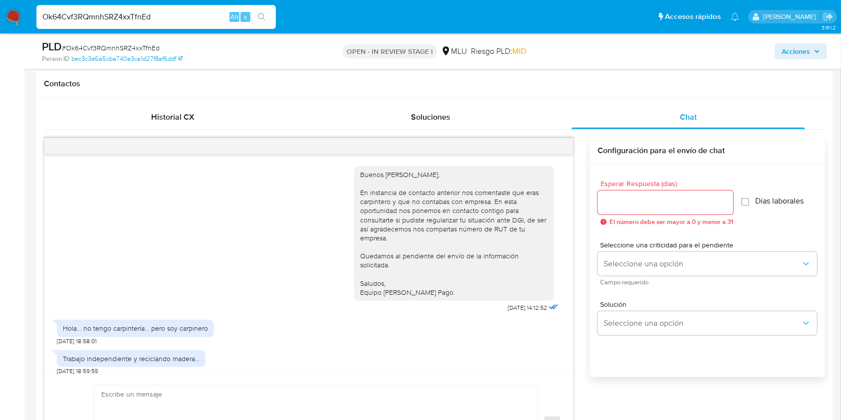
click at [530, 329] on div "Hola... no tengo carpintería... pero soy carpinero 03/10/2025 18:58:01" at bounding box center [309, 330] width 504 height 30
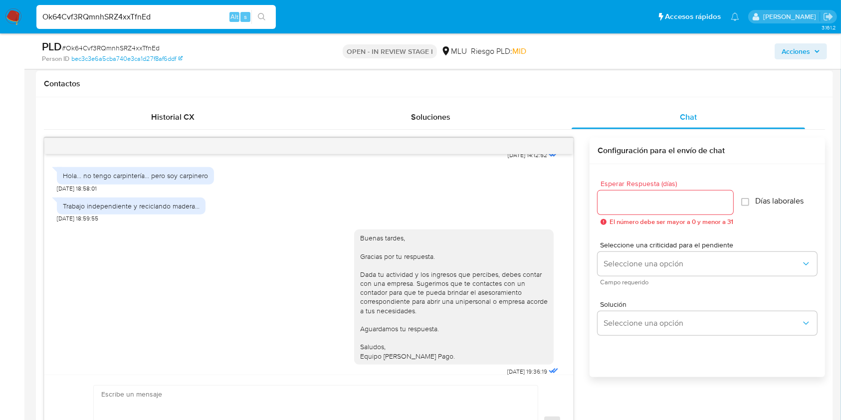
scroll to position [148, 0]
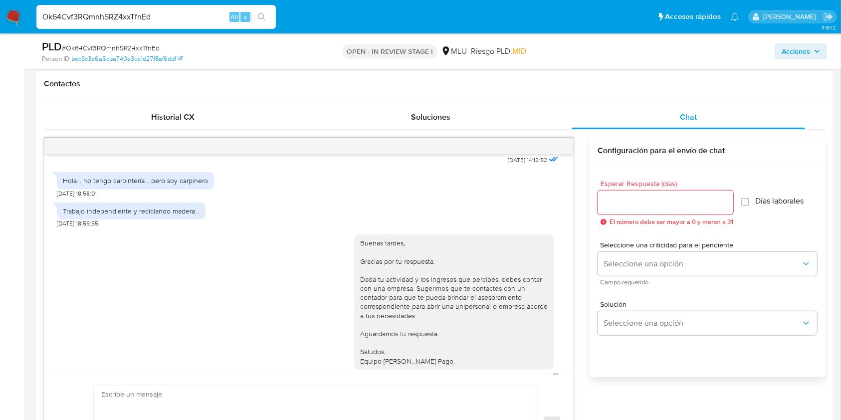
click at [443, 333] on div "Buenas tardes, Gracias por tu respuesta. Dada tu actividad y los ingresos que p…" at bounding box center [454, 301] width 188 height 127
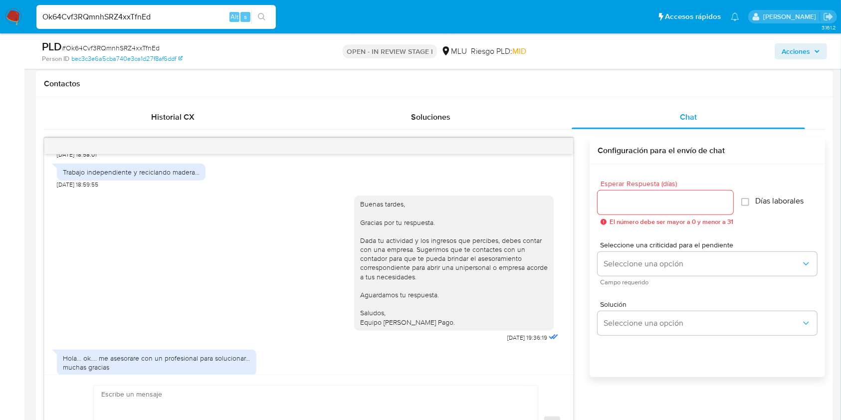
scroll to position [201, 0]
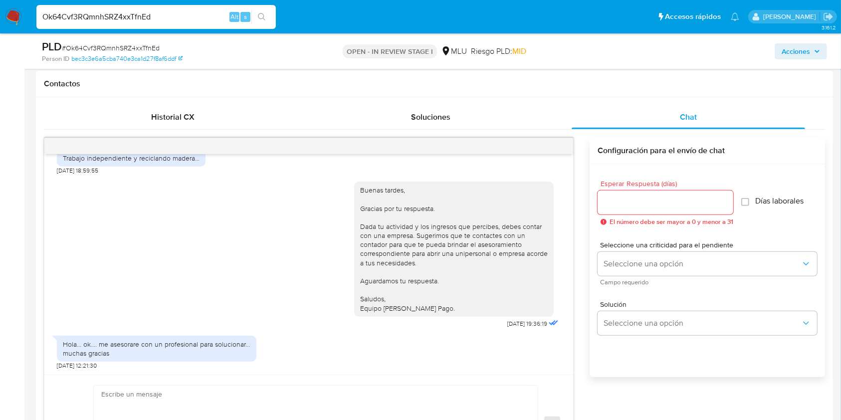
click at [511, 337] on div "Hola... ok.... me asesorare con un profesional para solucionar... muchas gracia…" at bounding box center [309, 350] width 504 height 39
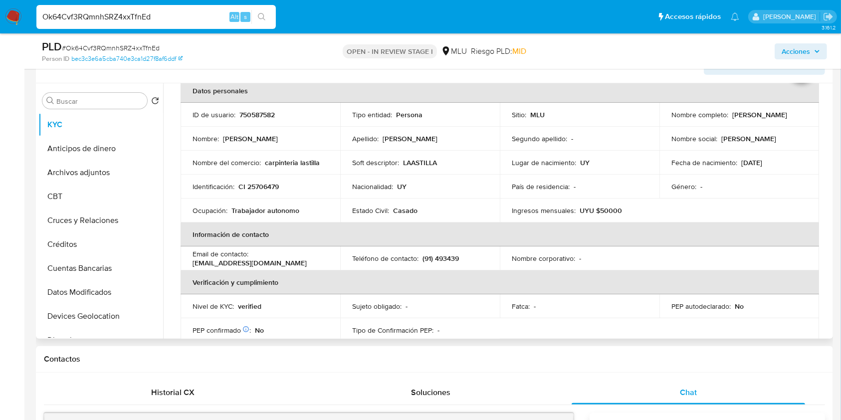
scroll to position [56, 0]
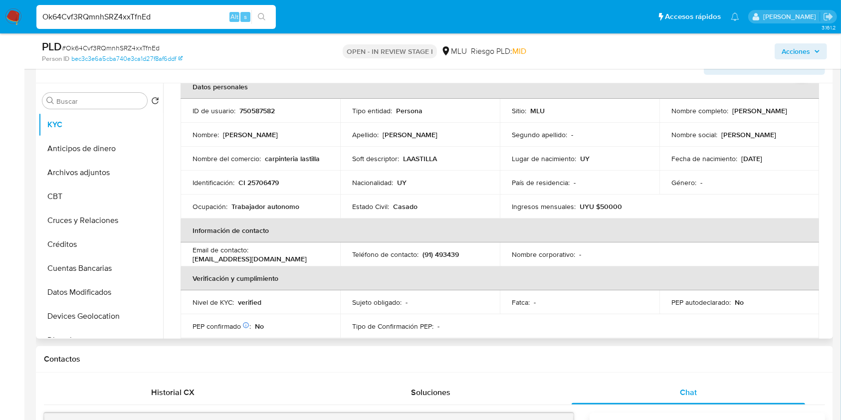
click at [607, 328] on table "Datos personales ID de usuario : 750587582 Tipo entidad : Persona Sitio : MLU N…" at bounding box center [500, 254] width 638 height 359
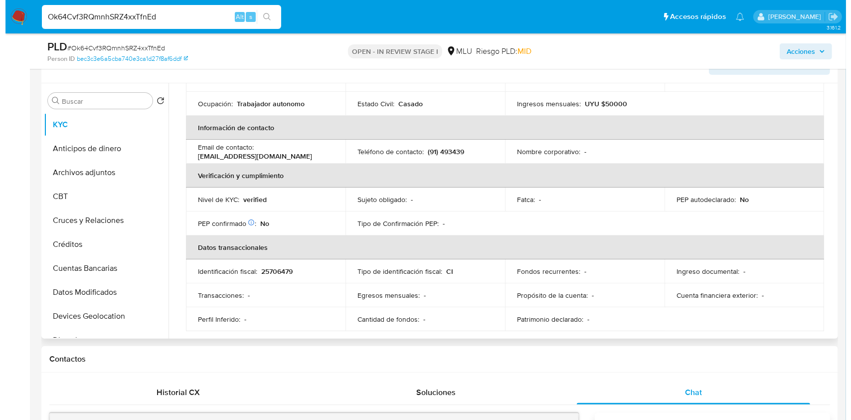
scroll to position [0, 0]
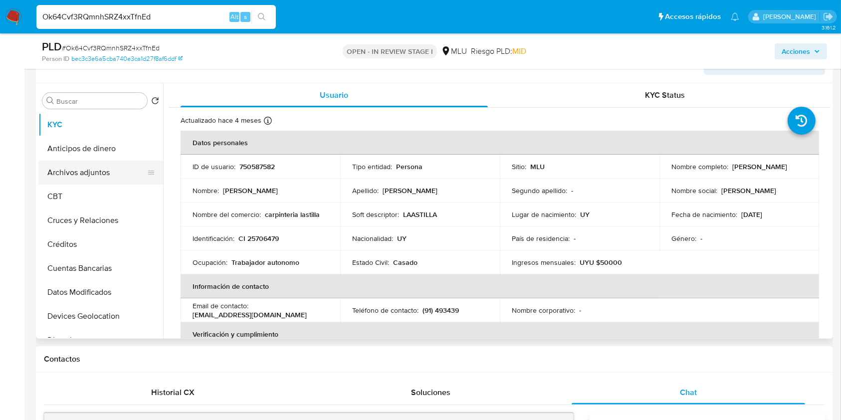
click at [82, 176] on button "Archivos adjuntos" at bounding box center [96, 173] width 117 height 24
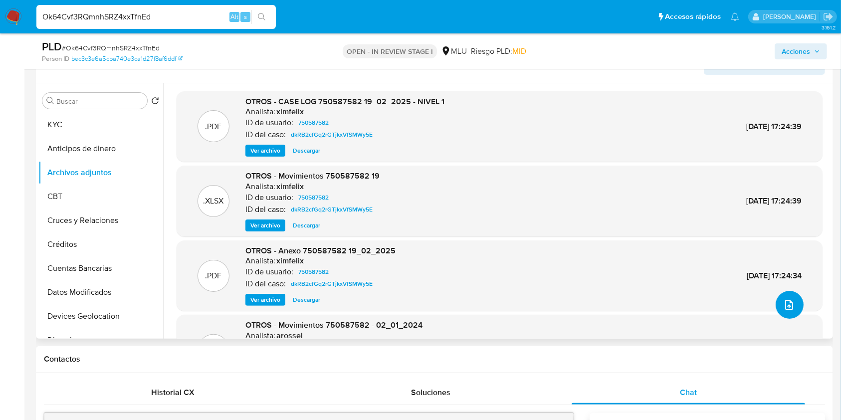
click at [783, 301] on icon "upload-file" at bounding box center [789, 305] width 12 height 12
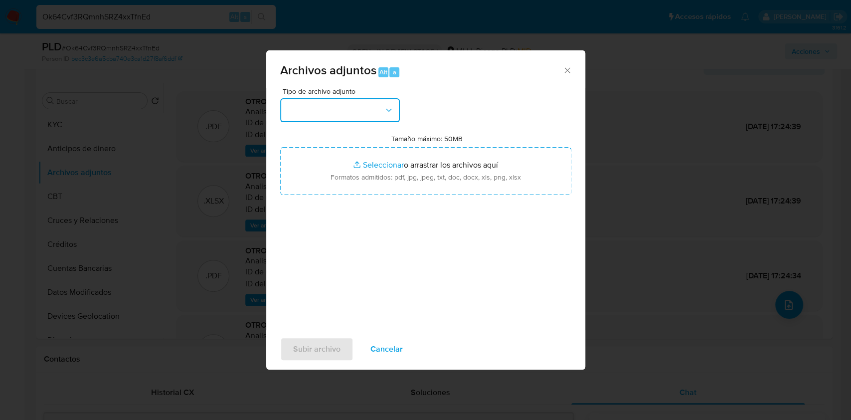
click at [335, 114] on button "button" at bounding box center [340, 110] width 120 height 24
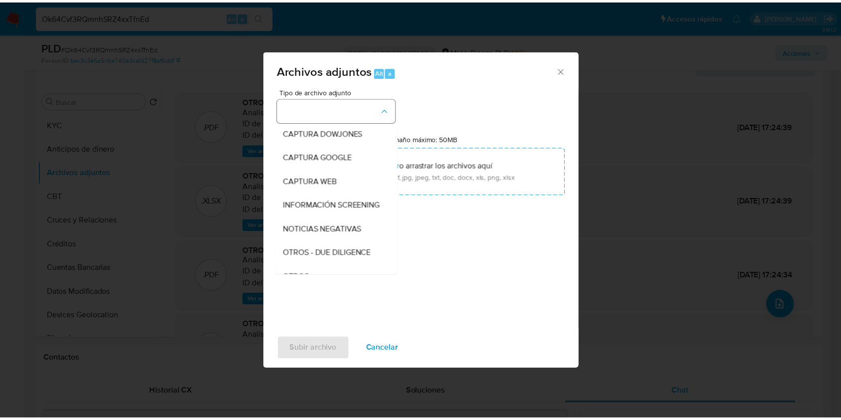
scroll to position [52, 0]
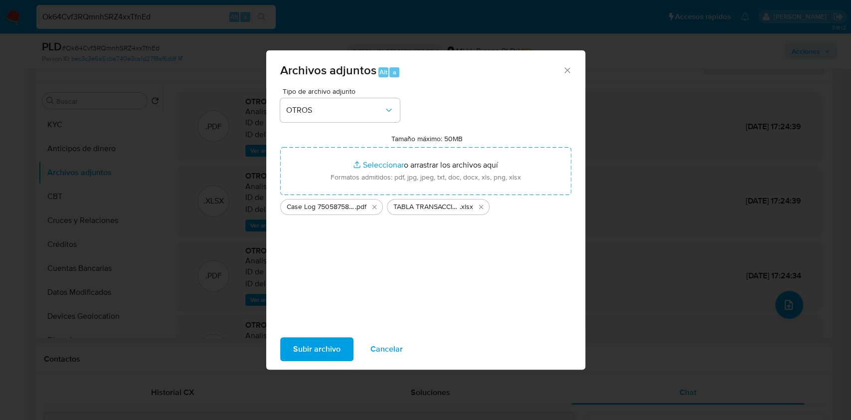
click at [307, 359] on span "Subir archivo" at bounding box center [316, 349] width 47 height 22
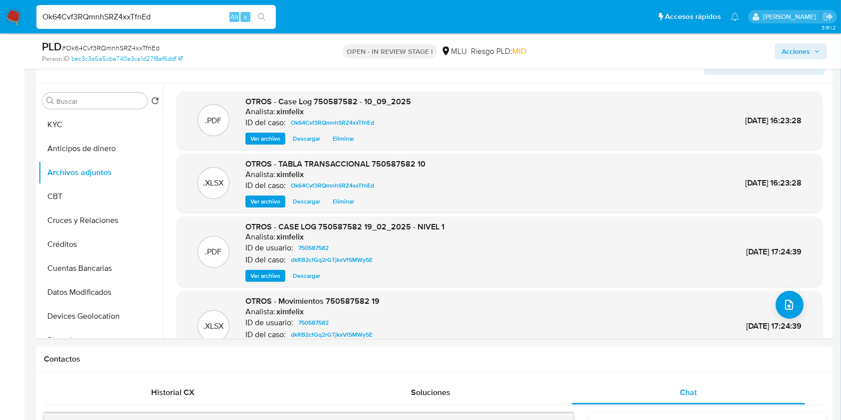
click at [811, 49] on span "Acciones" at bounding box center [801, 51] width 38 height 14
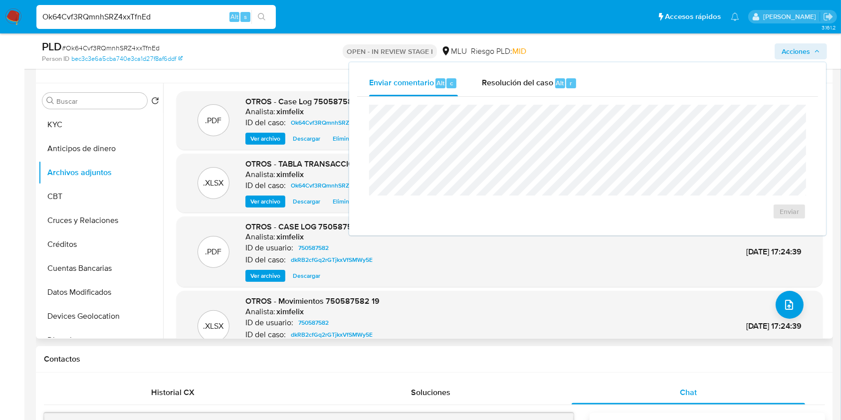
click at [674, 293] on div ".XLSX OTROS - Movimientos 750587582 19 Analista: ximfelix ID de usuario: 750587…" at bounding box center [500, 326] width 646 height 71
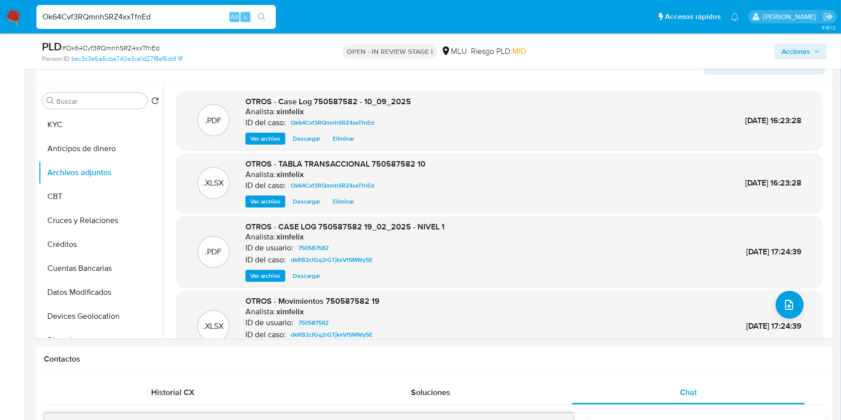
click at [795, 57] on span "Acciones" at bounding box center [796, 51] width 28 height 16
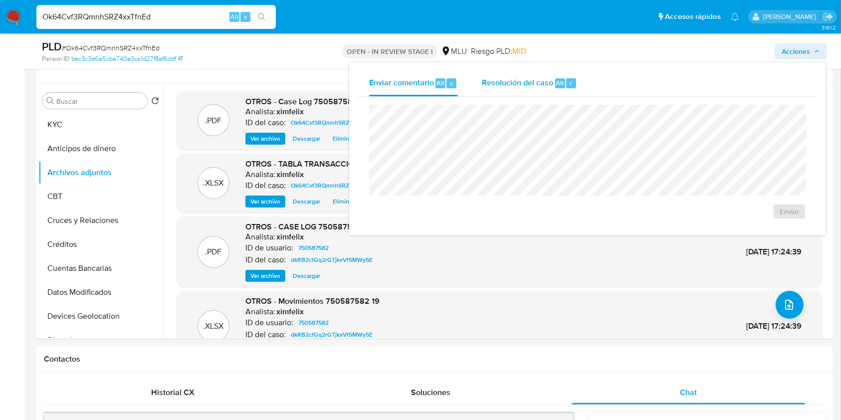
click at [515, 82] on span "Resolución del caso" at bounding box center [517, 82] width 71 height 11
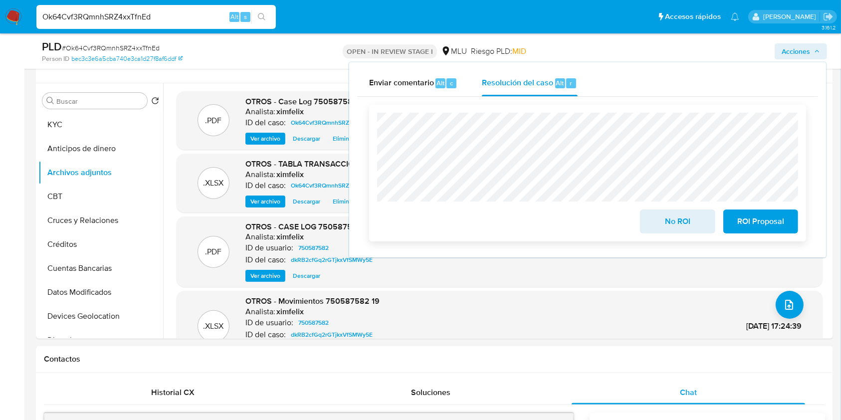
click at [674, 219] on span "No ROI" at bounding box center [677, 221] width 49 height 22
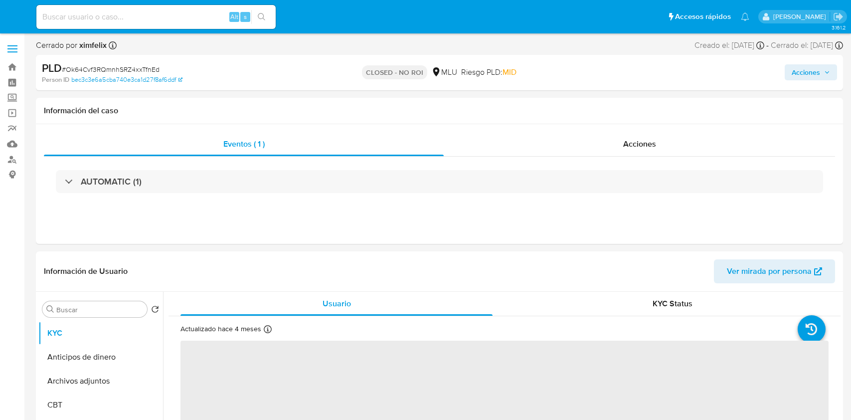
select select "10"
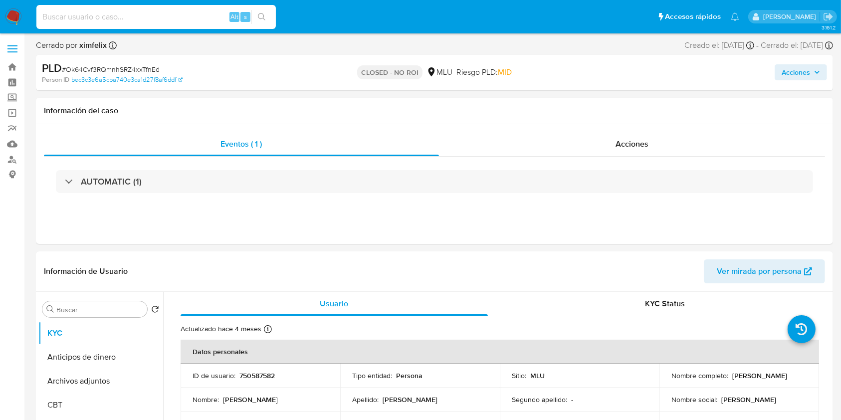
click at [123, 14] on input at bounding box center [155, 16] width 239 height 13
paste input "1HUiNxgmdrkSxRIM5zAmYpAD"
type input "1HUiNxgmdrkSxRIM5zAmYpAD"
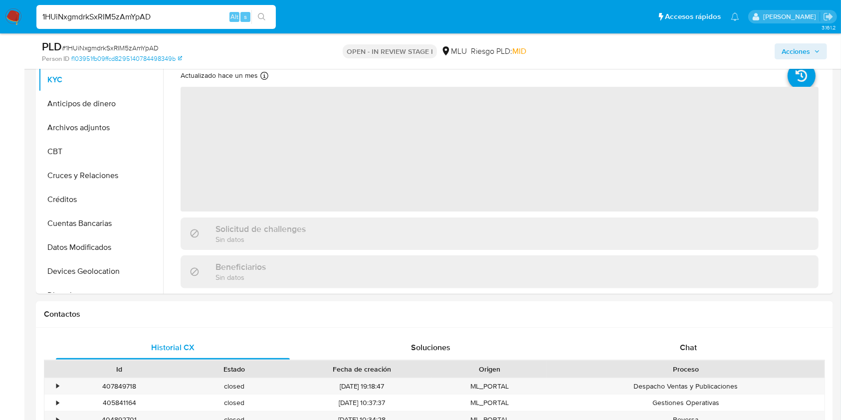
scroll to position [316, 0]
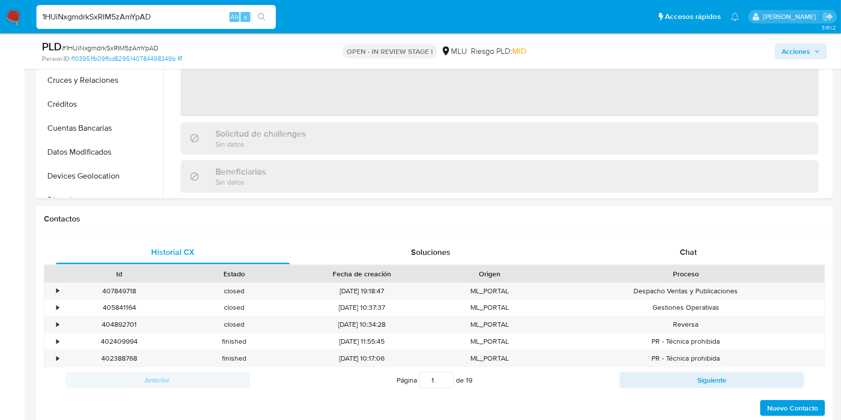
select select "10"
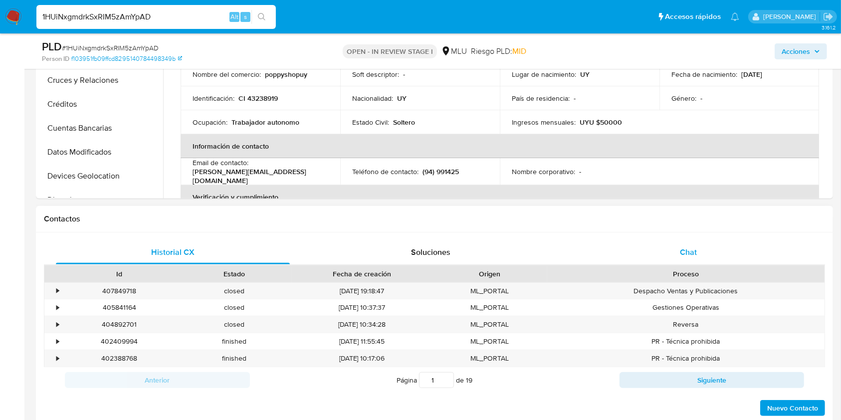
drag, startPoint x: 685, startPoint y: 264, endPoint x: 691, endPoint y: 251, distance: 14.3
click at [691, 251] on div "Historial CX Soluciones Chat Id Estado Fecha de creación Origen Proceso • 40784…" at bounding box center [434, 328] width 781 height 177
click at [691, 251] on span "Chat" at bounding box center [688, 251] width 17 height 11
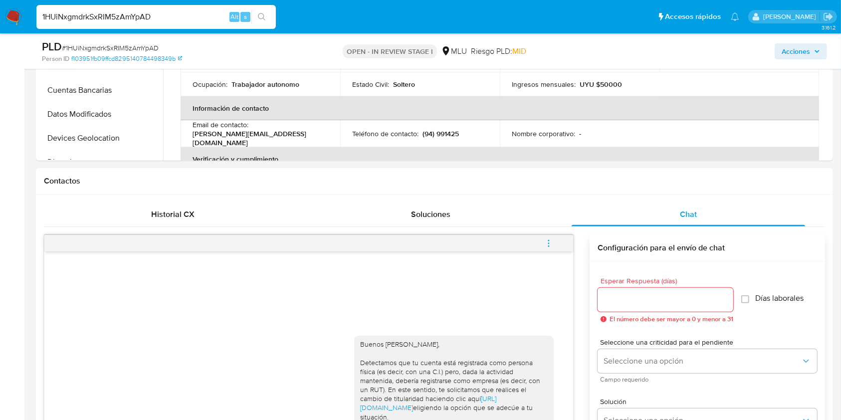
scroll to position [377, 0]
